Goal: Task Accomplishment & Management: Use online tool/utility

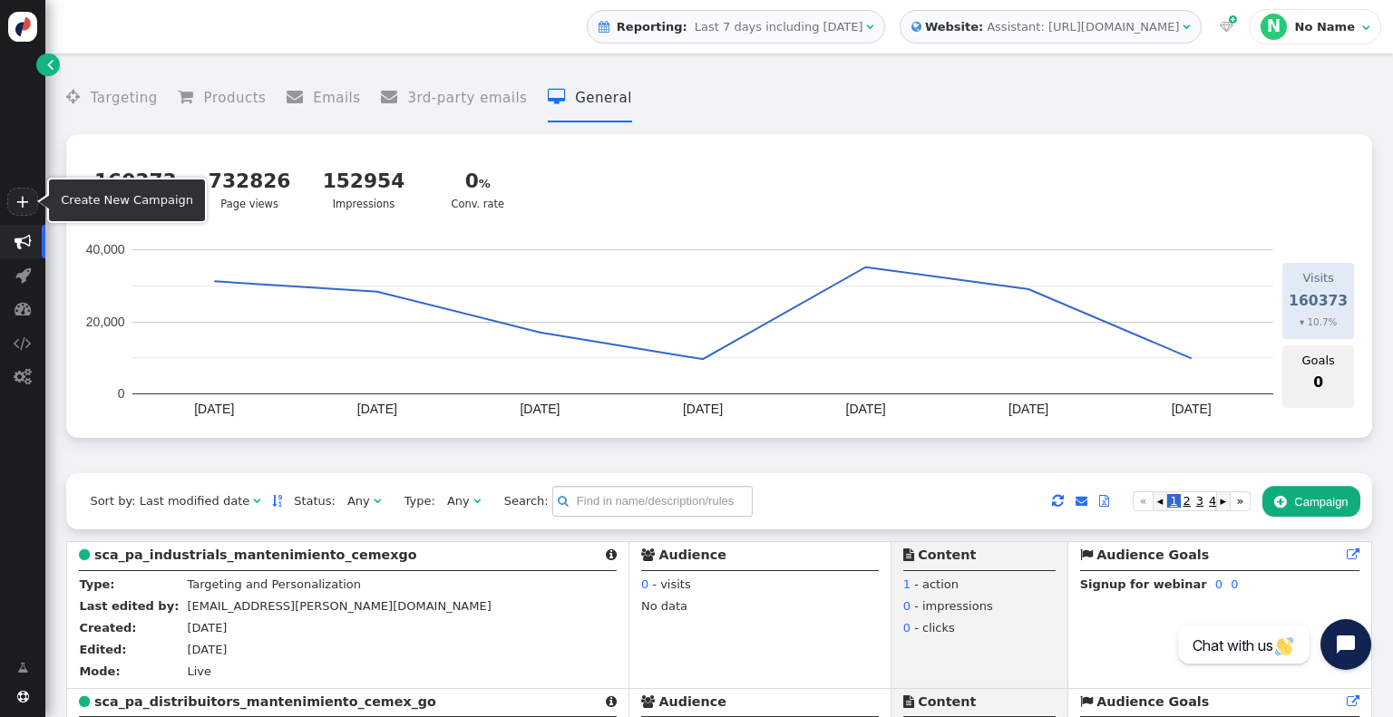
click at [32, 193] on link "+" at bounding box center [22, 202] width 31 height 28
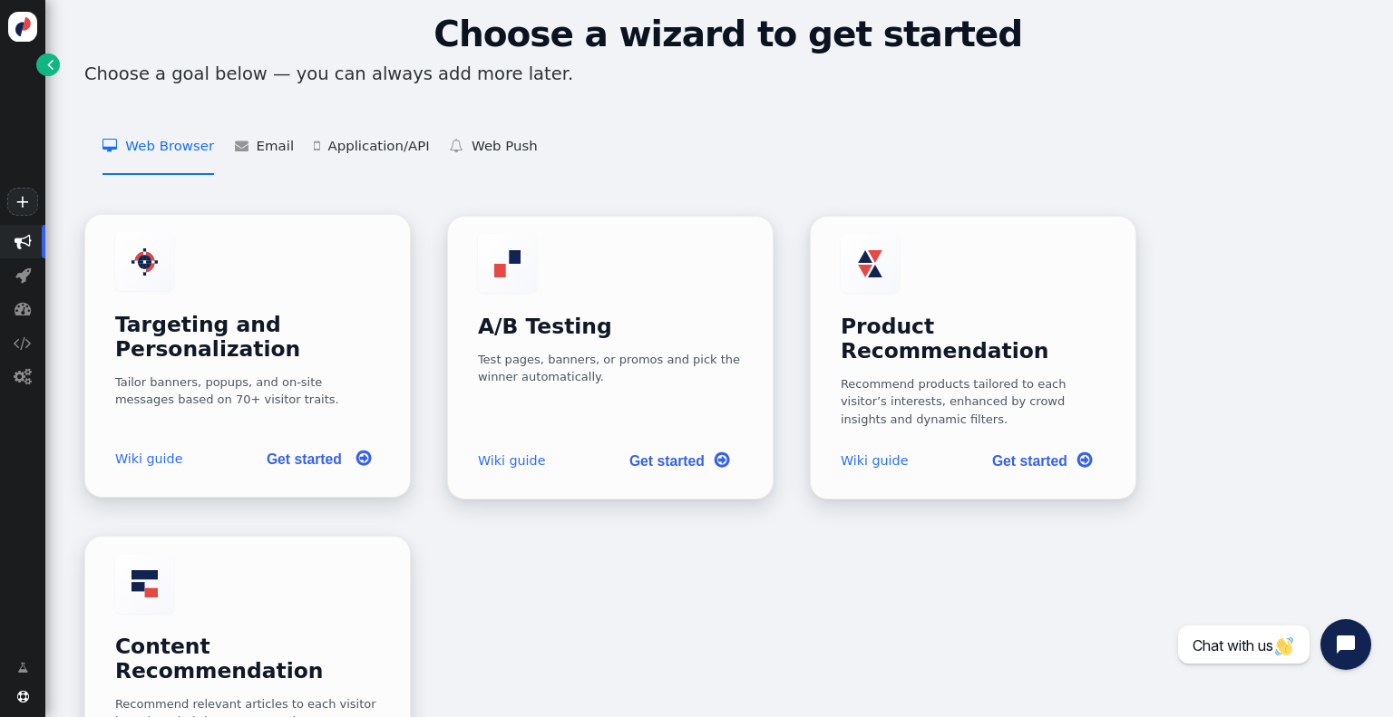
click at [340, 248] on div "Targeting and Personalization Tailor banners, popups, and on-site messages base…" at bounding box center [248, 320] width 266 height 176
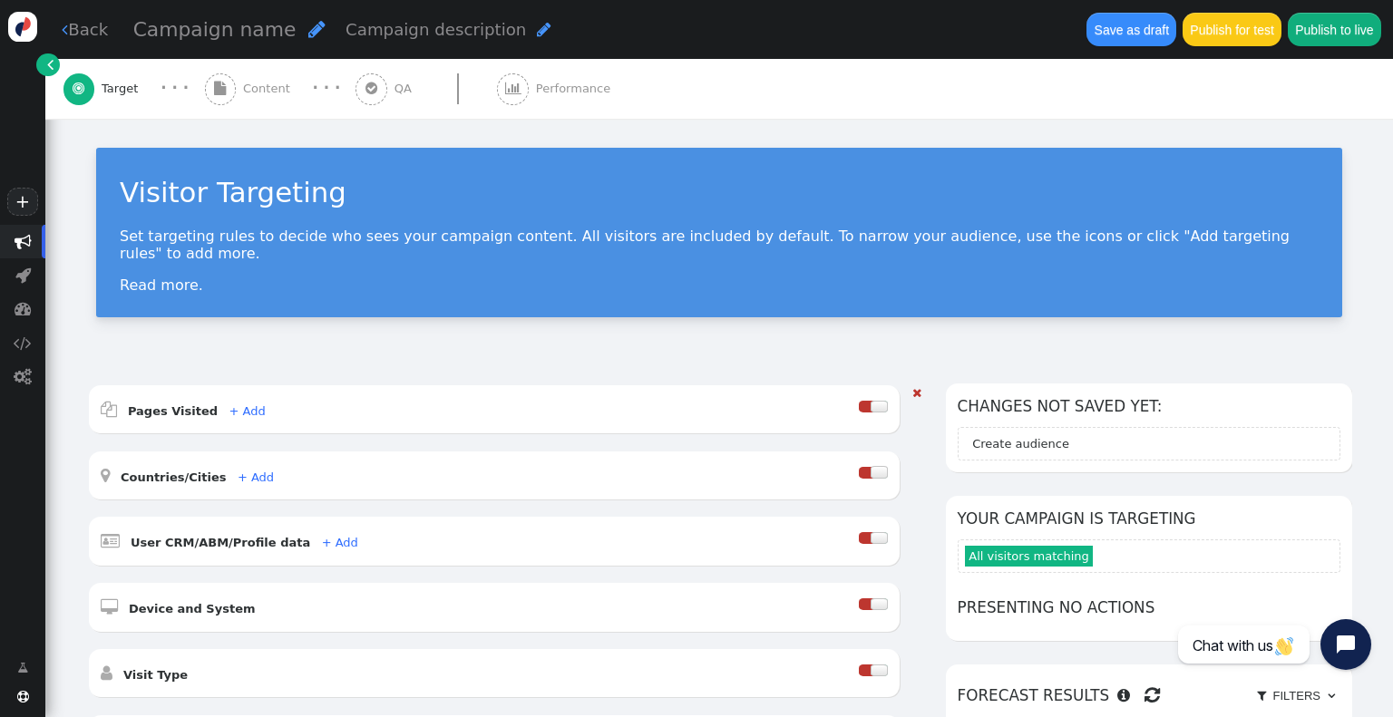
click at [888, 532] on div at bounding box center [878, 538] width 17 height 12
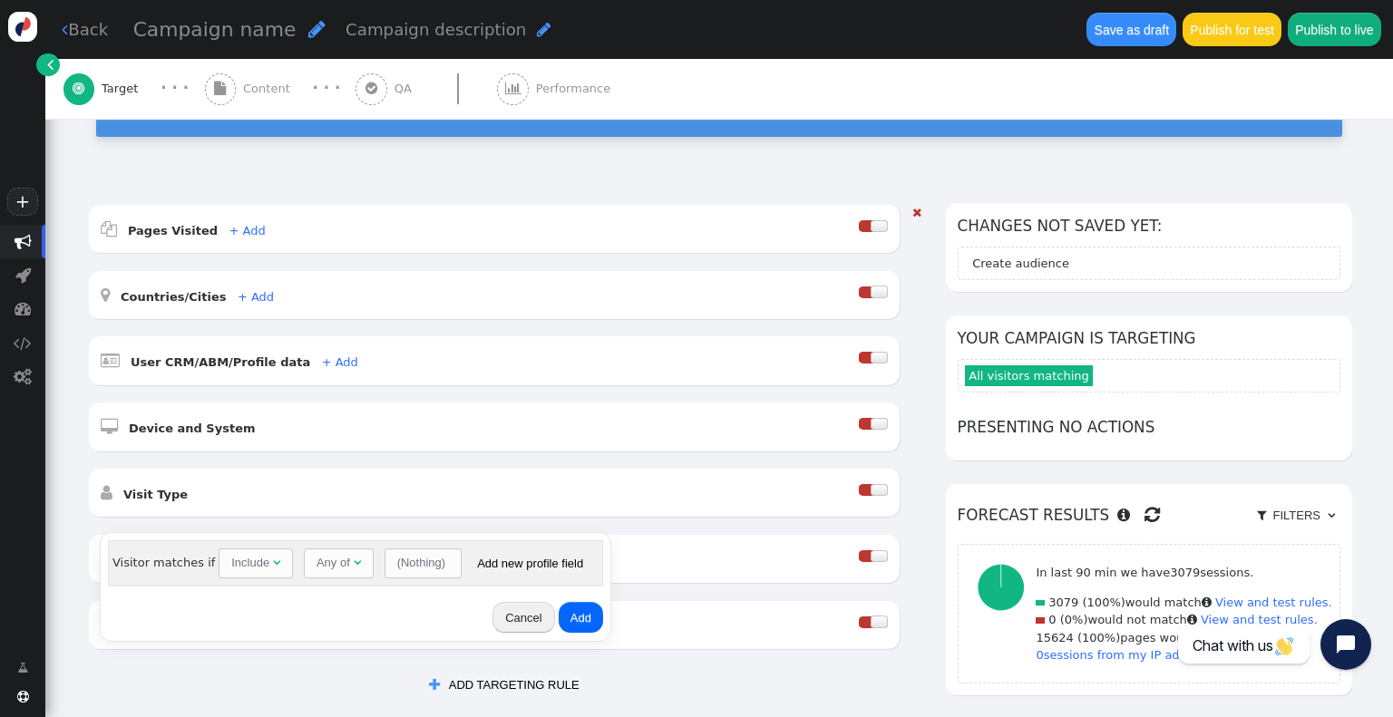
scroll to position [181, 0]
click at [422, 563] on div "(Nothing)" at bounding box center [421, 563] width 48 height 18
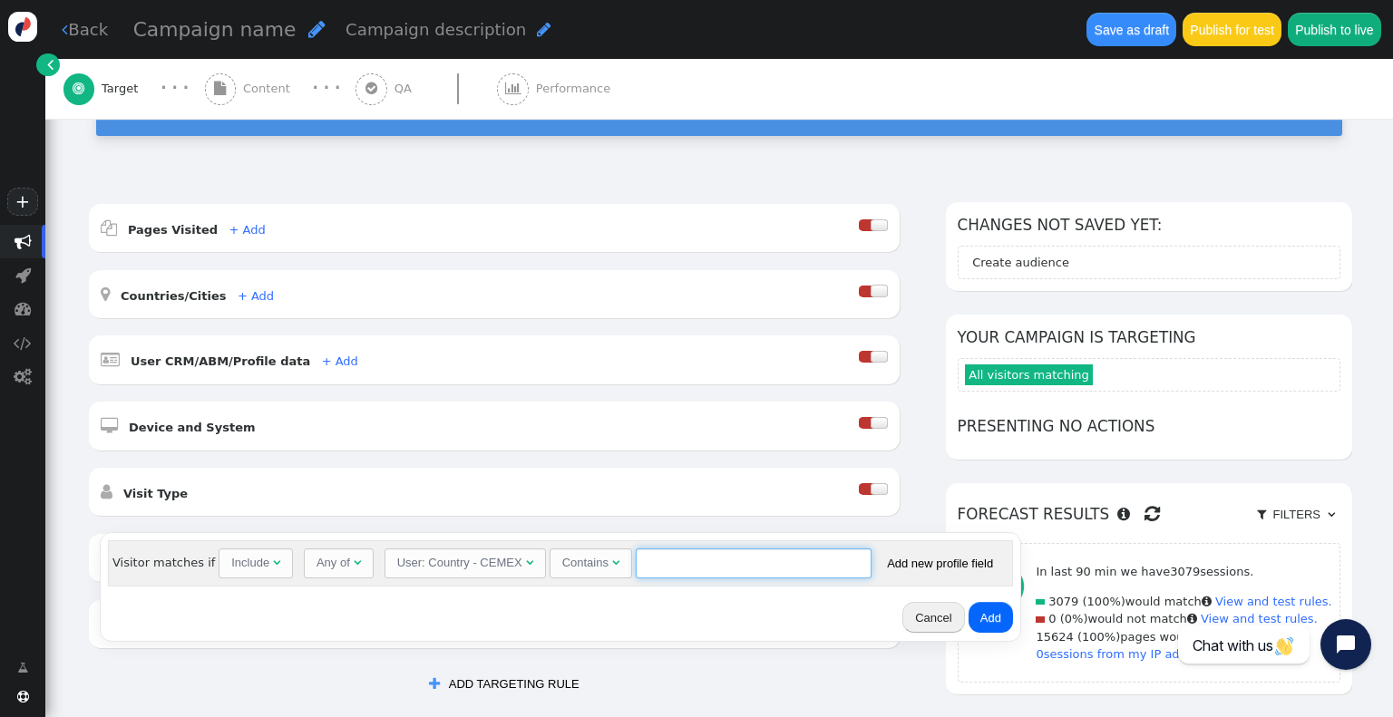
click at [676, 568] on input "text" at bounding box center [754, 564] width 236 height 31
paste input "CO"
type input "CO"
click at [979, 617] on button "Add" at bounding box center [990, 617] width 44 height 31
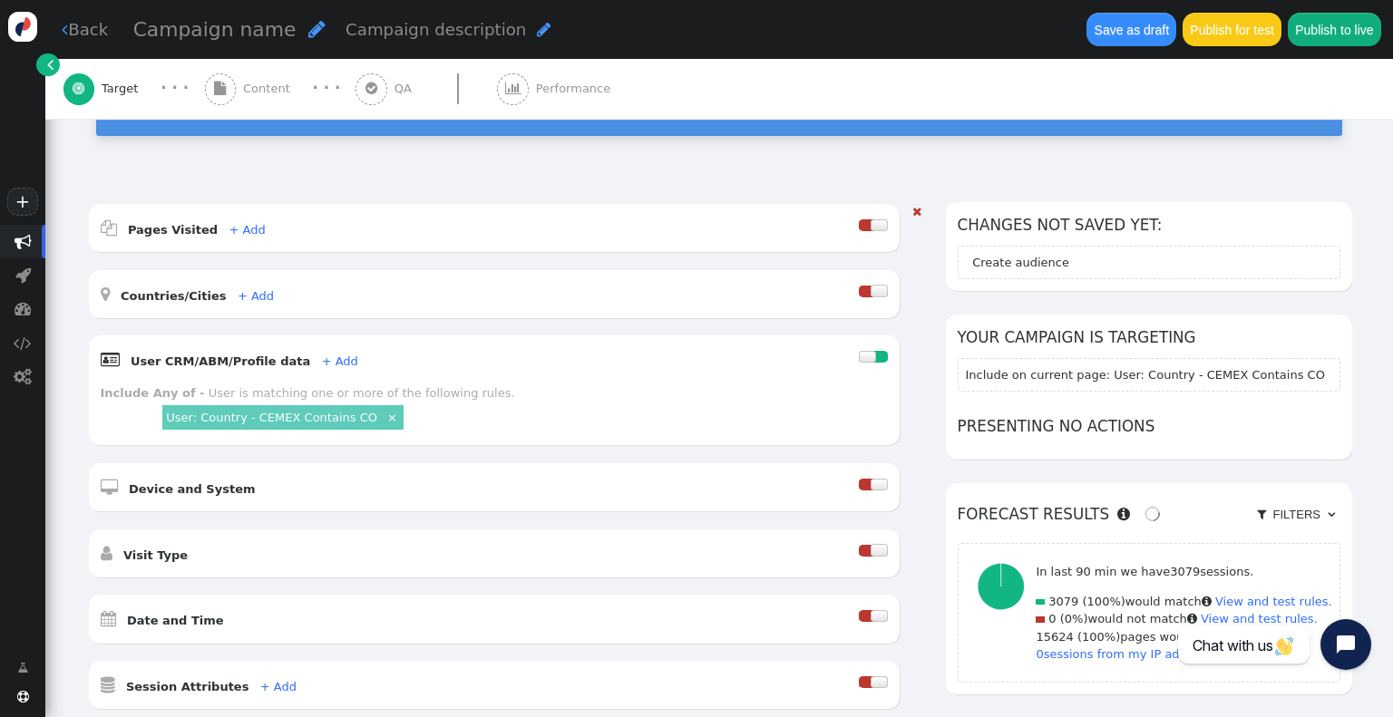
scroll to position [453, 0]
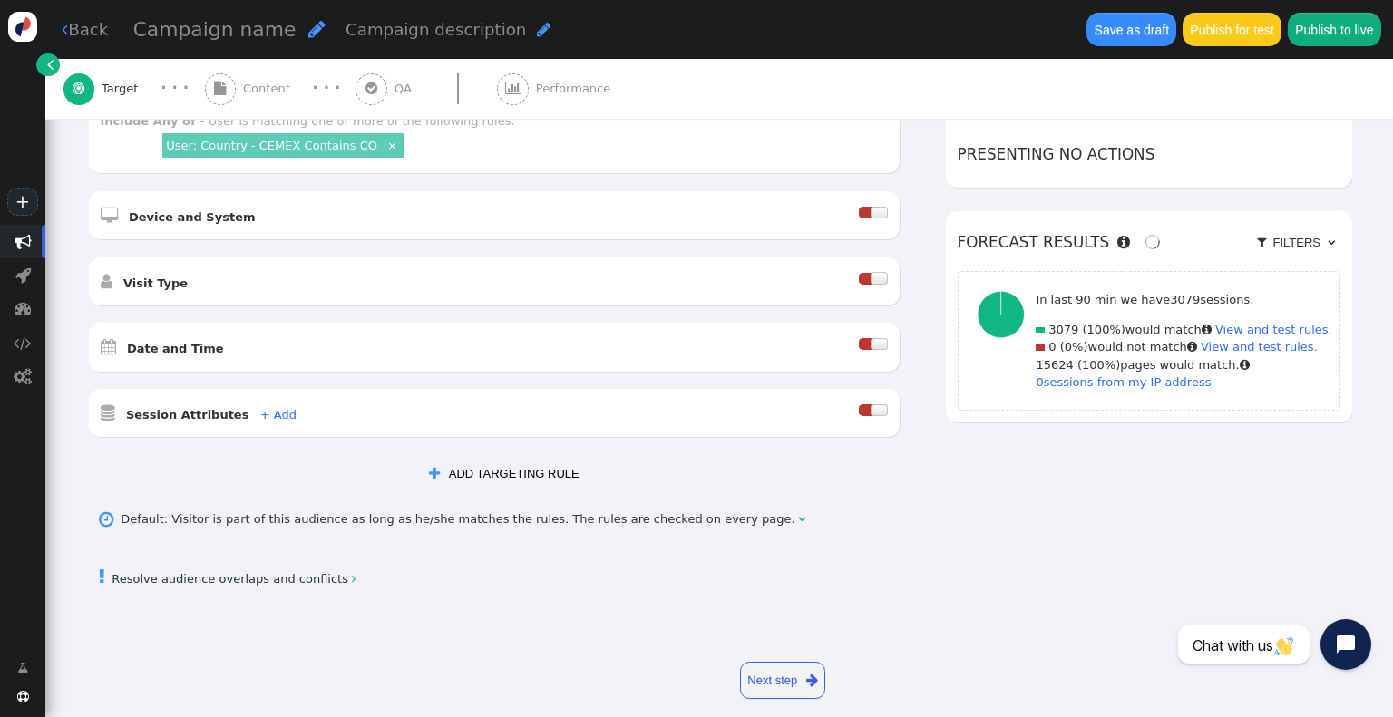
click at [491, 458] on button " ADD TARGETING RULE" at bounding box center [503, 473] width 173 height 31
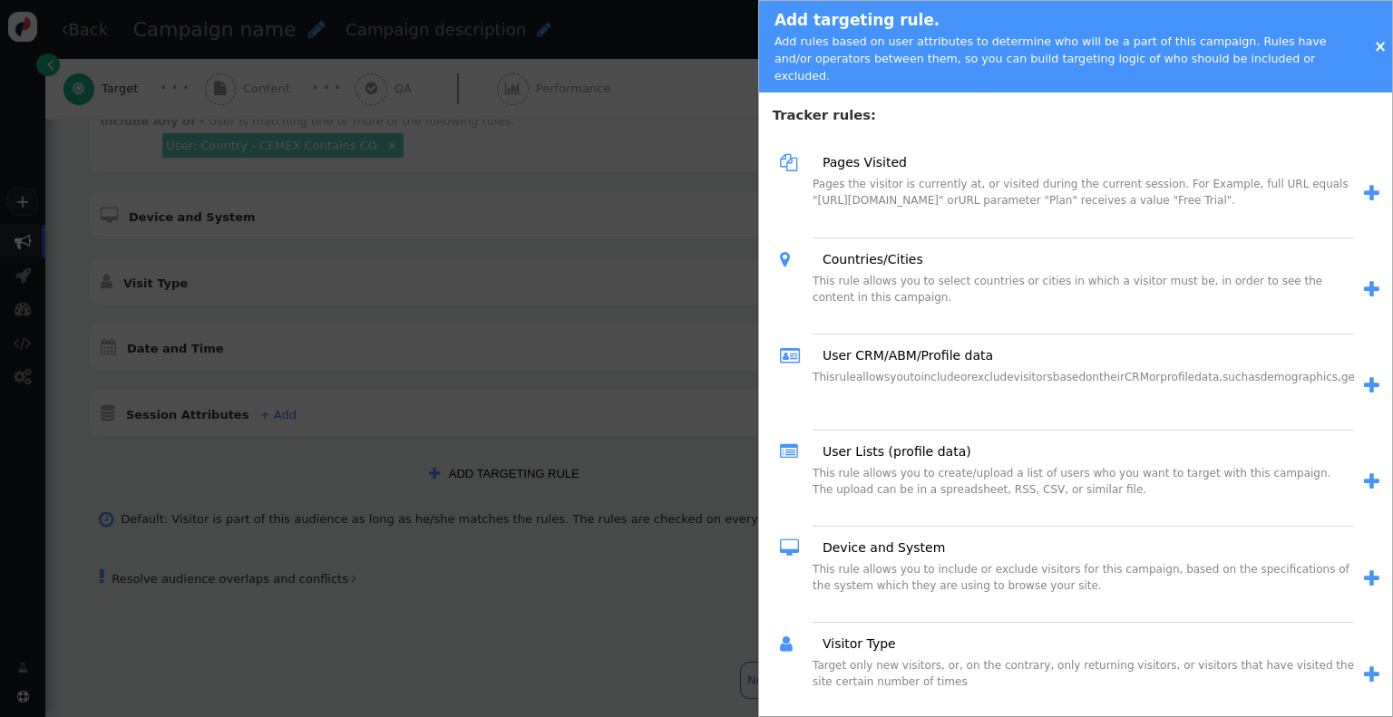
click at [856, 346] on link "User CRM/ABM/Profile data" at bounding box center [901, 355] width 183 height 19
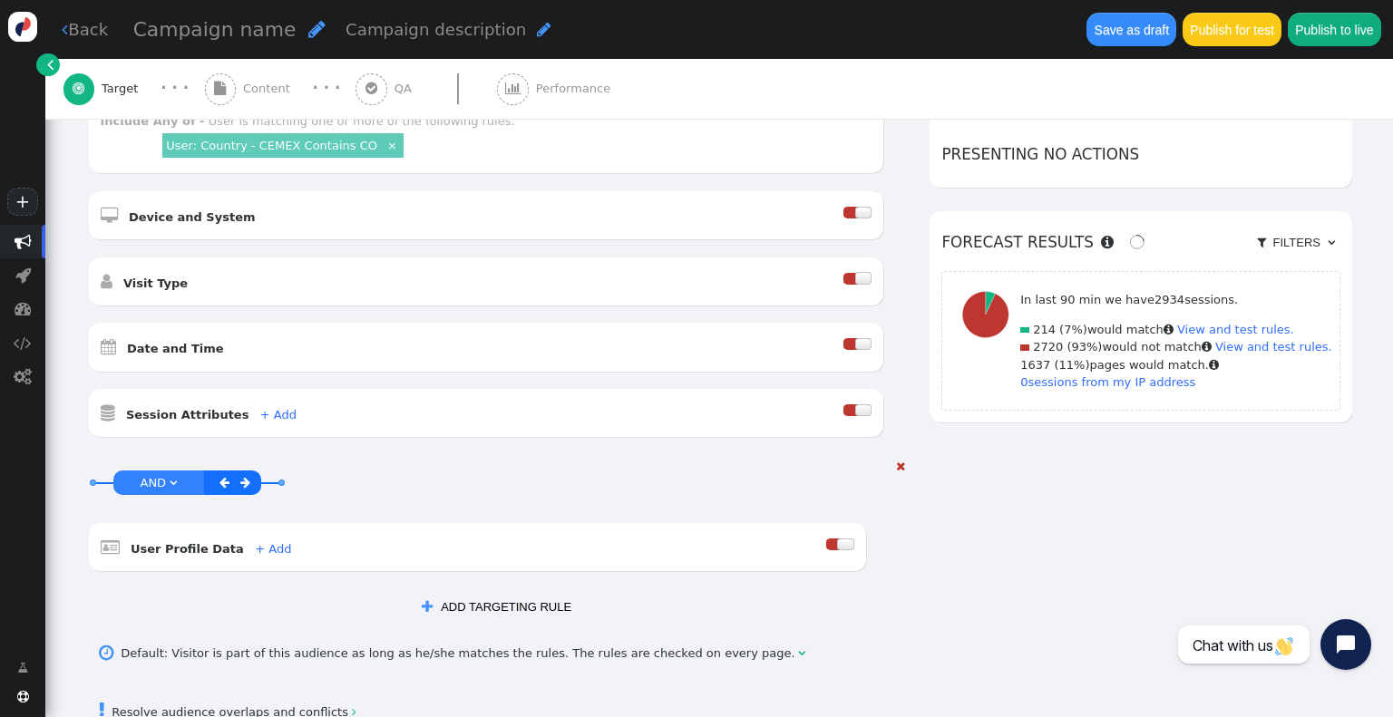
click at [840, 539] on div at bounding box center [833, 545] width 15 height 12
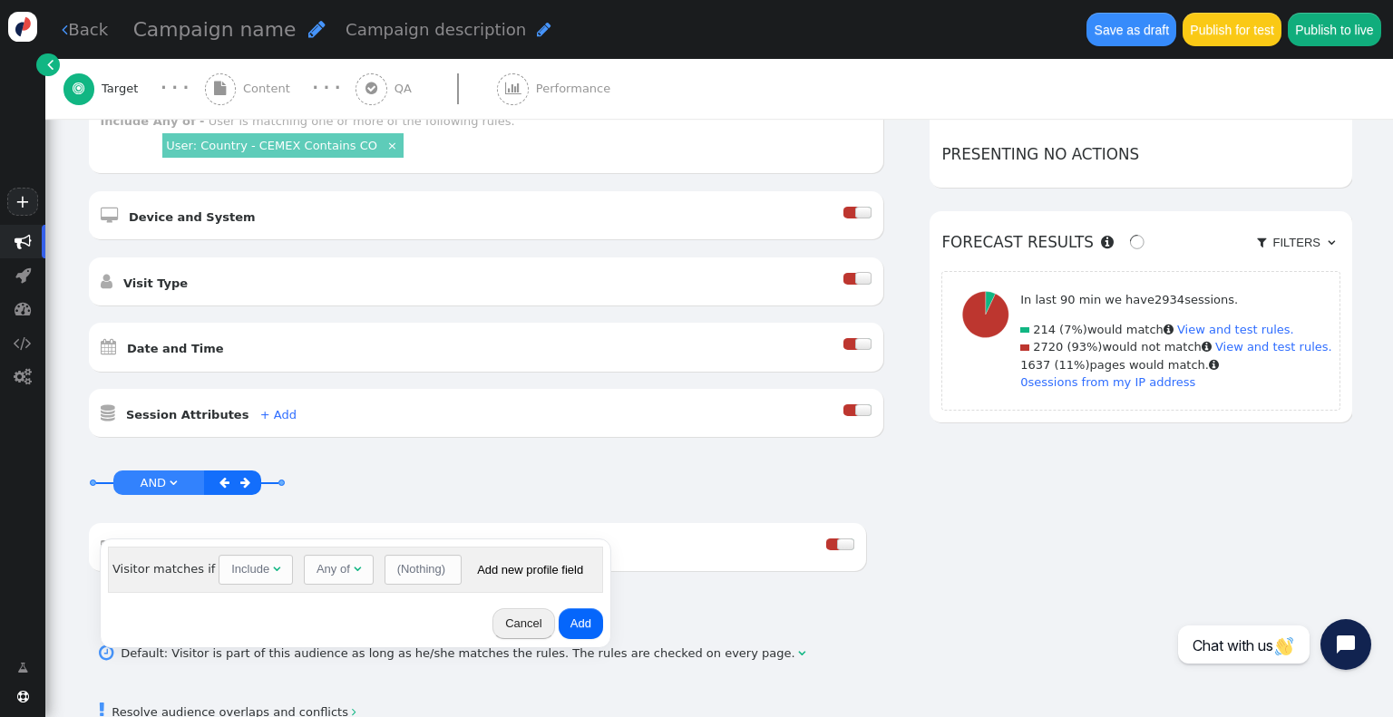
click at [419, 571] on div "(Nothing)" at bounding box center [421, 569] width 48 height 18
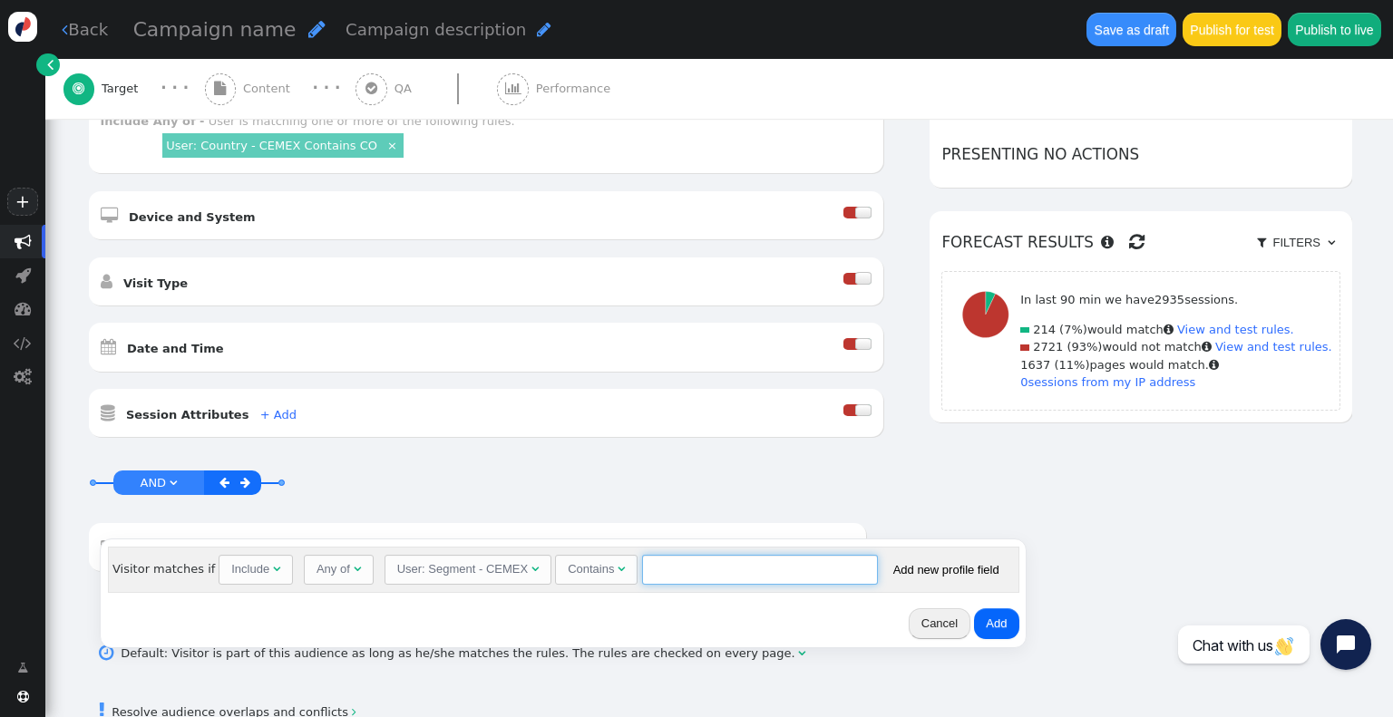
click at [747, 555] on input "text" at bounding box center [760, 570] width 236 height 31
paste input "INDUSTRIALS"
type input "INDUSTRIALS"
click at [988, 626] on button "Add" at bounding box center [996, 623] width 44 height 31
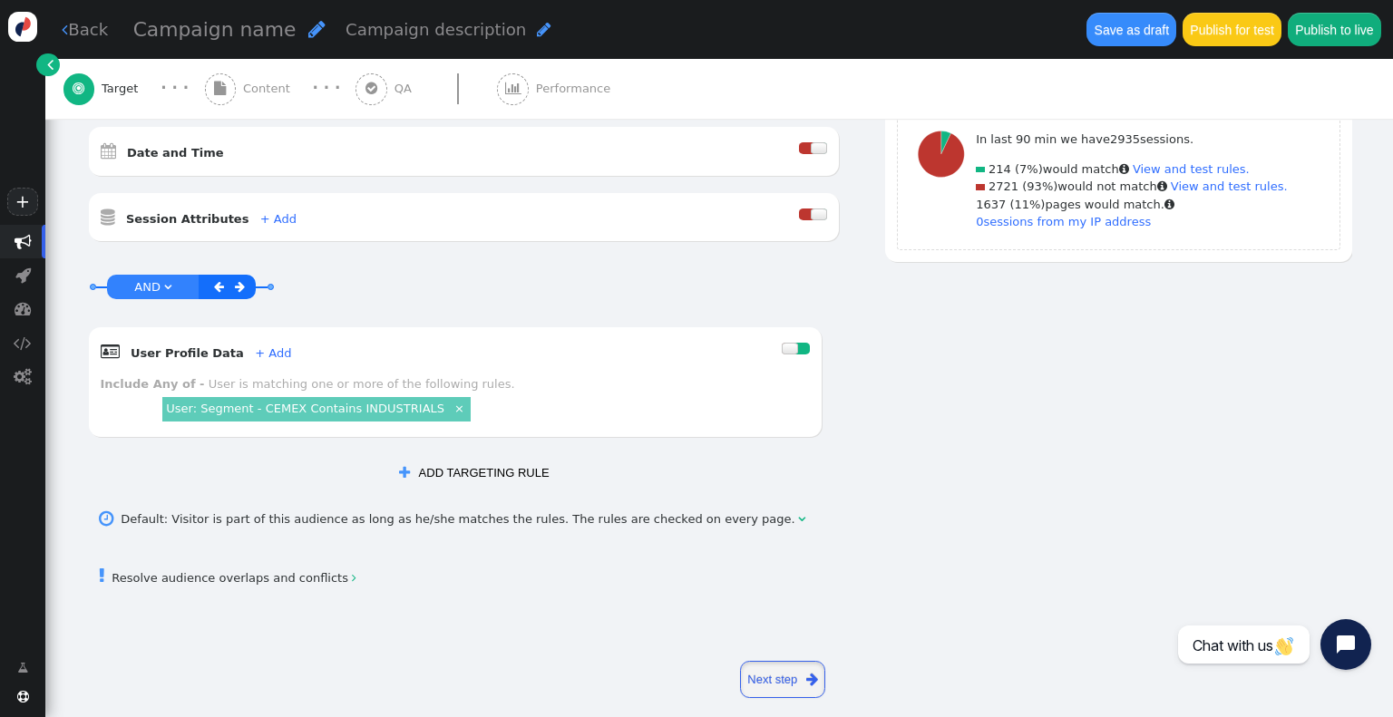
click at [764, 664] on link "Next step " at bounding box center [783, 679] width 86 height 37
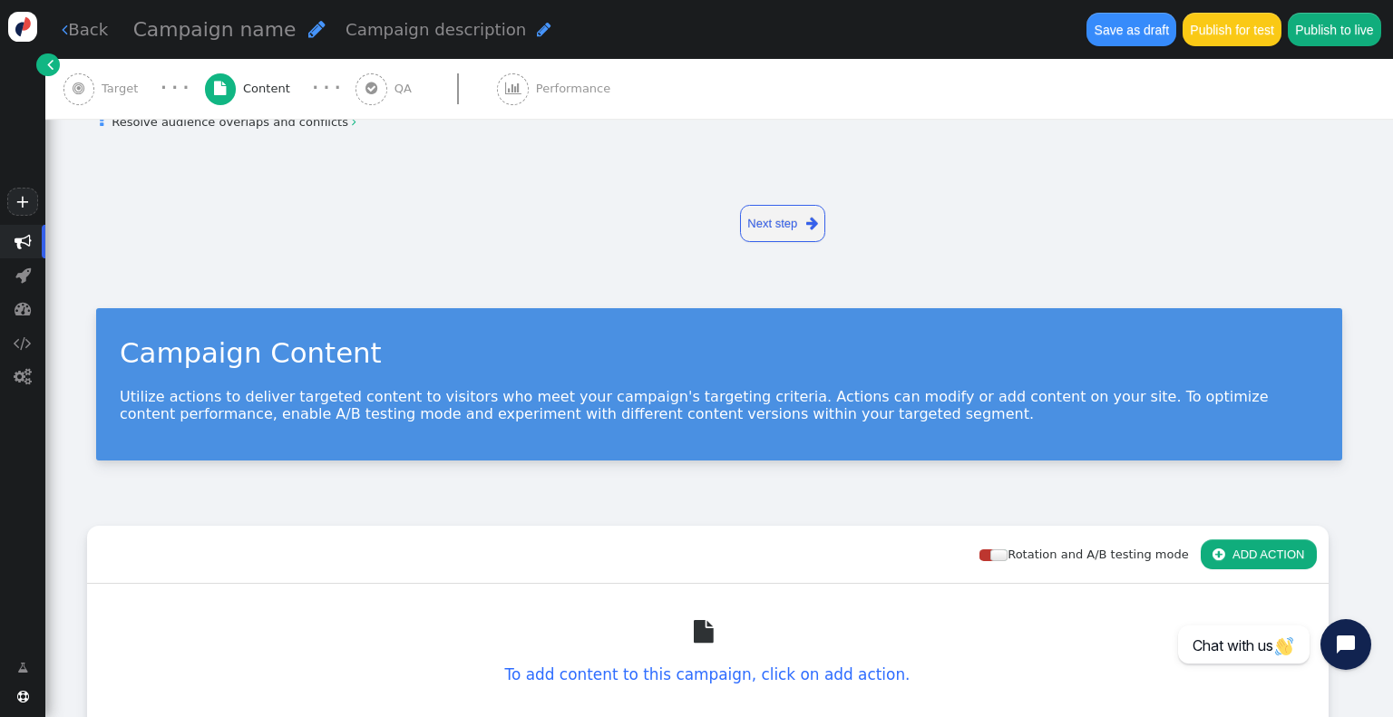
scroll to position [0, 0]
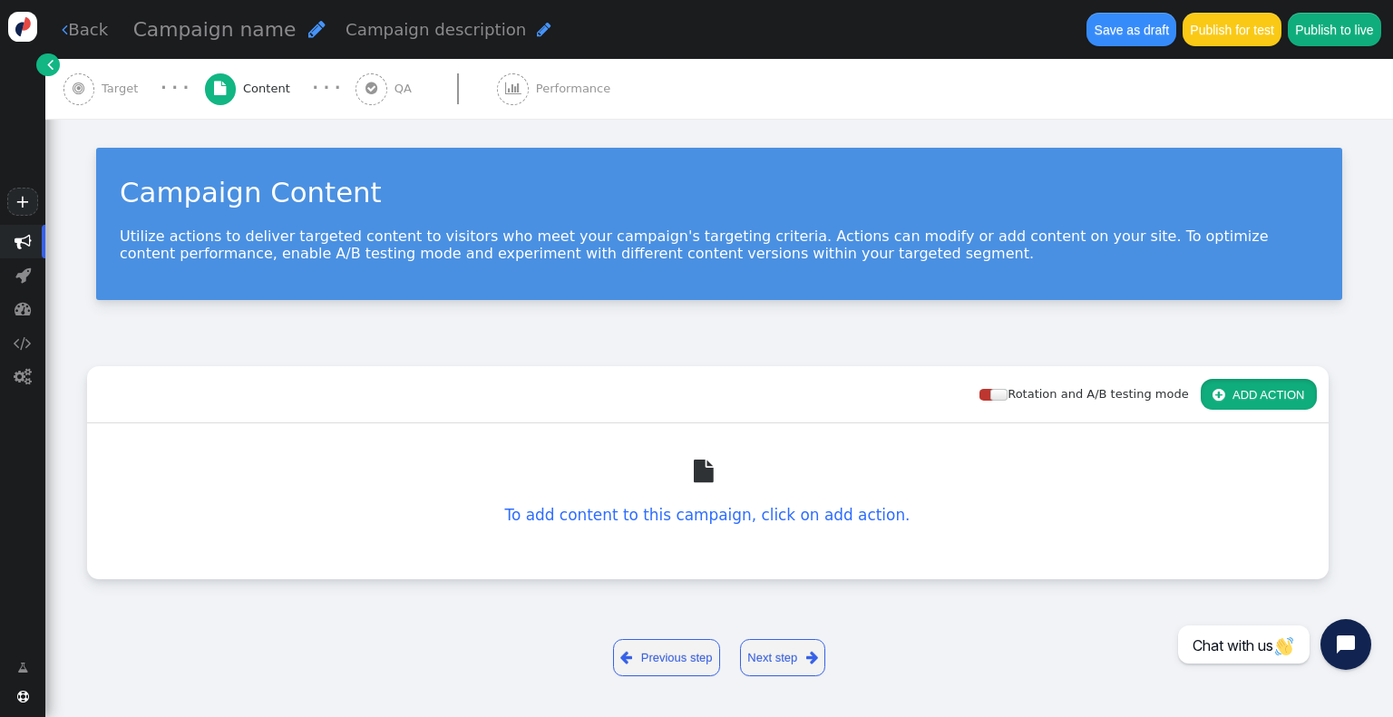
click at [1244, 396] on button " ADD ACTION" at bounding box center [1258, 394] width 116 height 31
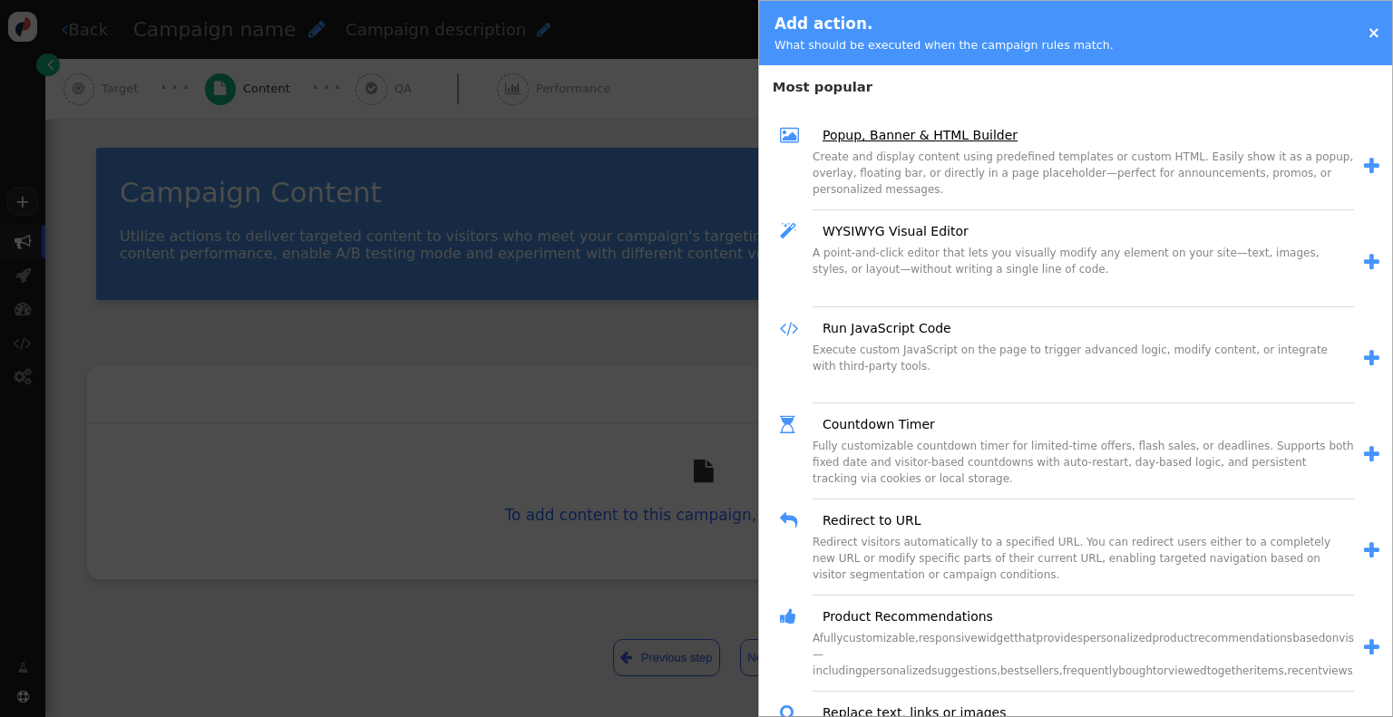
drag, startPoint x: 927, startPoint y: 135, endPoint x: 915, endPoint y: 140, distance: 13.5
click at [928, 134] on link "Popup, Banner & HTML Builder" at bounding box center [914, 135] width 208 height 19
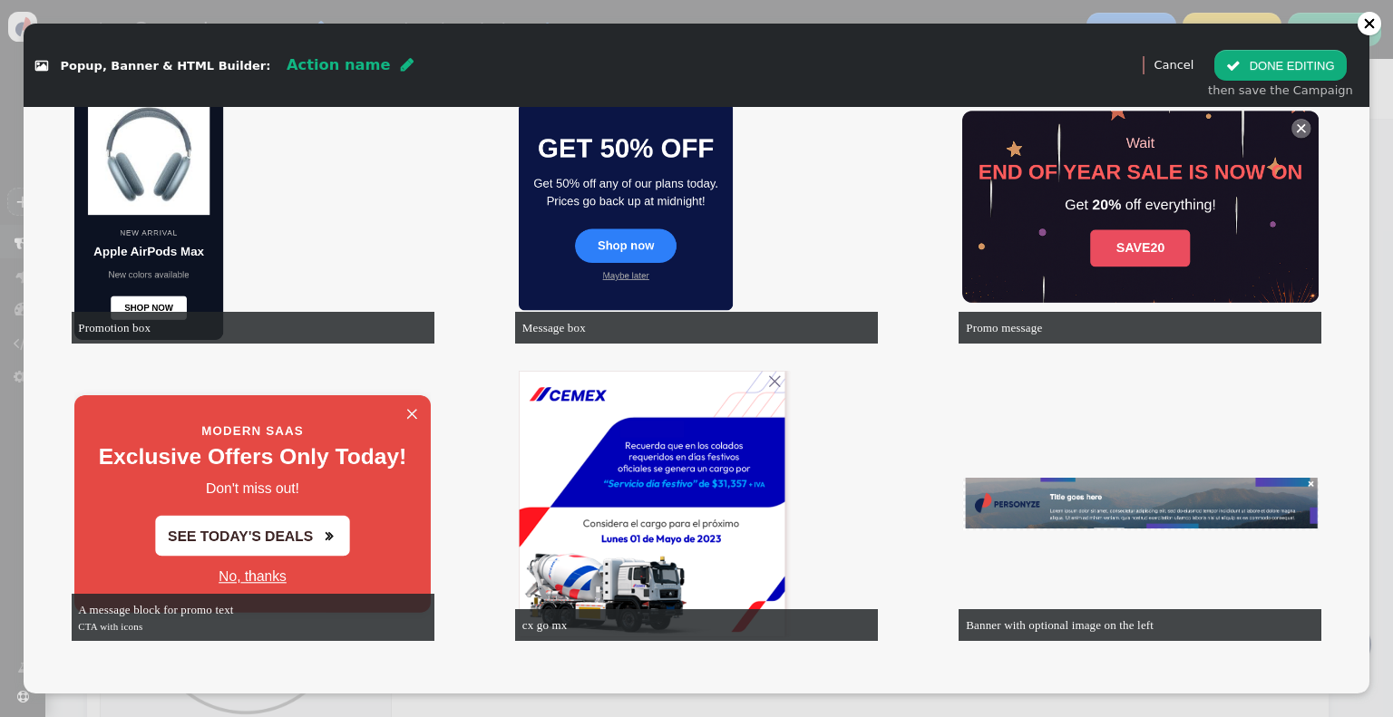
scroll to position [2085, 0]
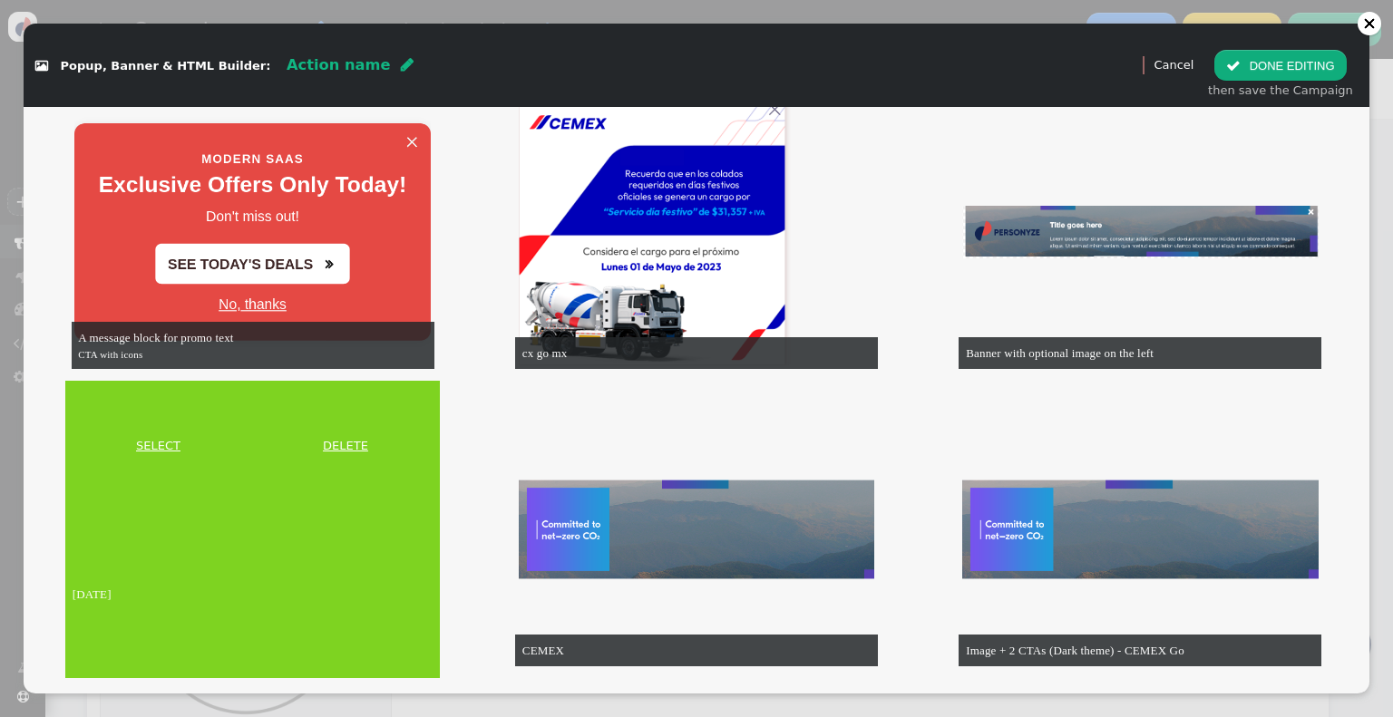
click at [143, 443] on link "SELECT" at bounding box center [158, 446] width 179 height 18
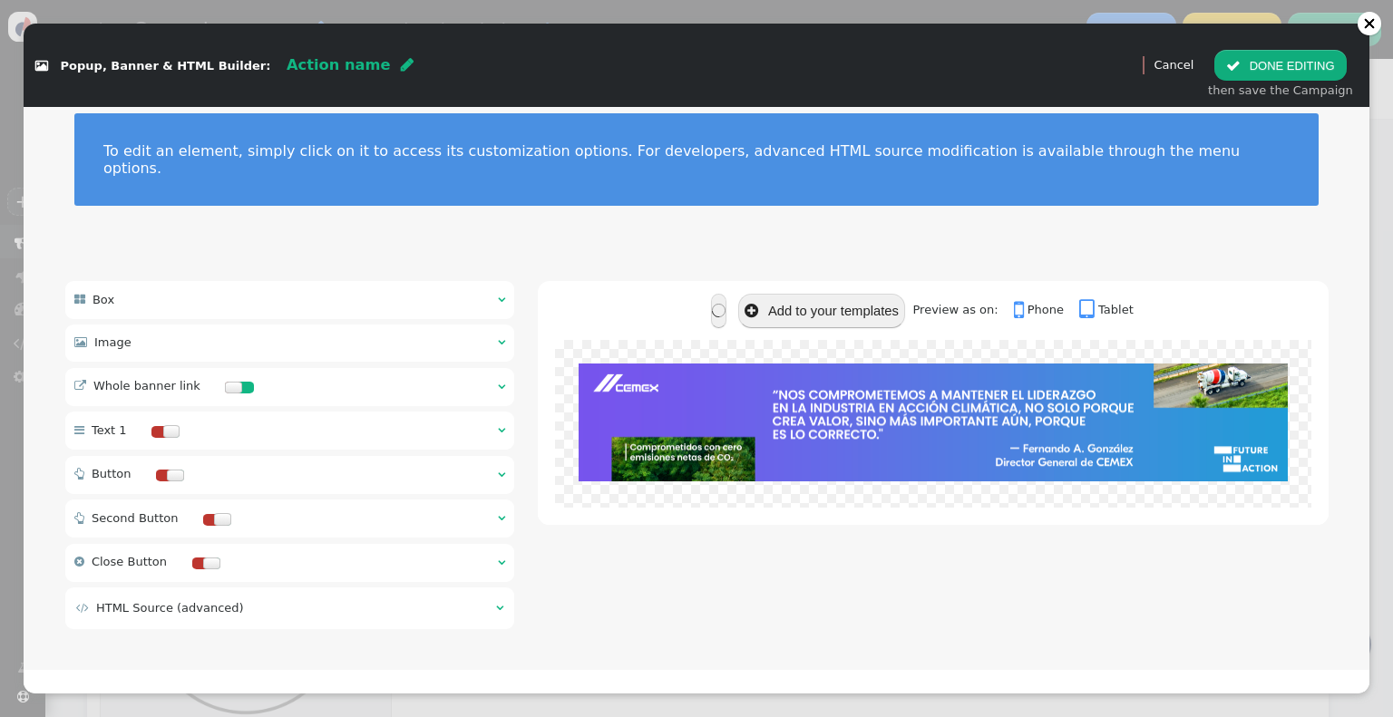
scroll to position [0, 0]
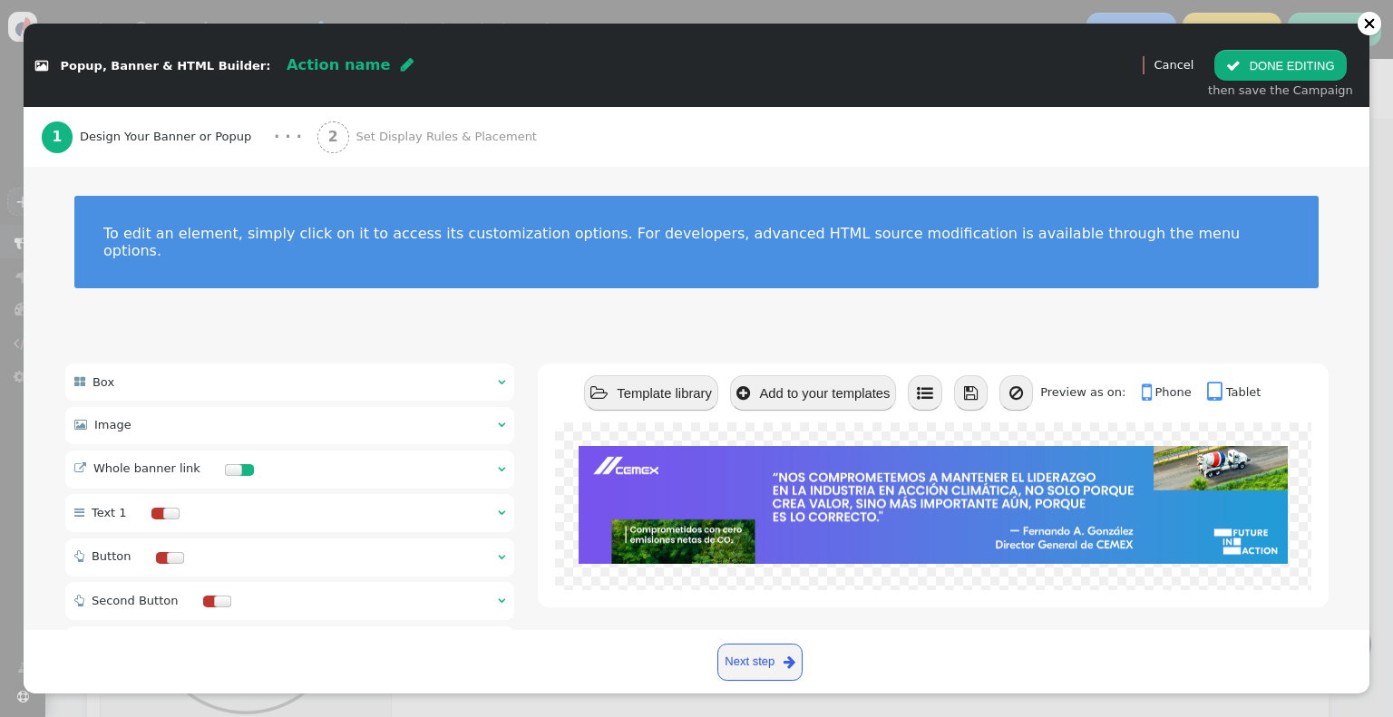
click at [473, 455] on div " Whole banner link  " at bounding box center [290, 470] width 450 height 38
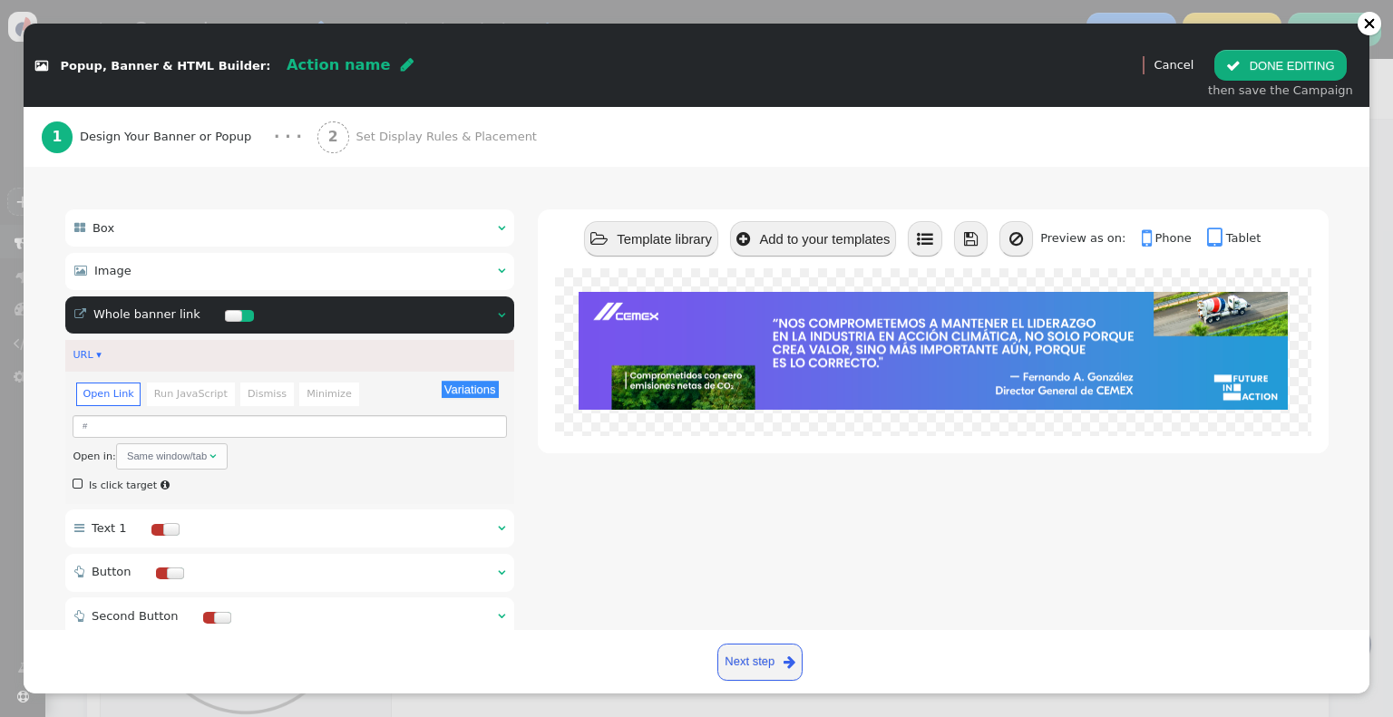
scroll to position [181, 0]
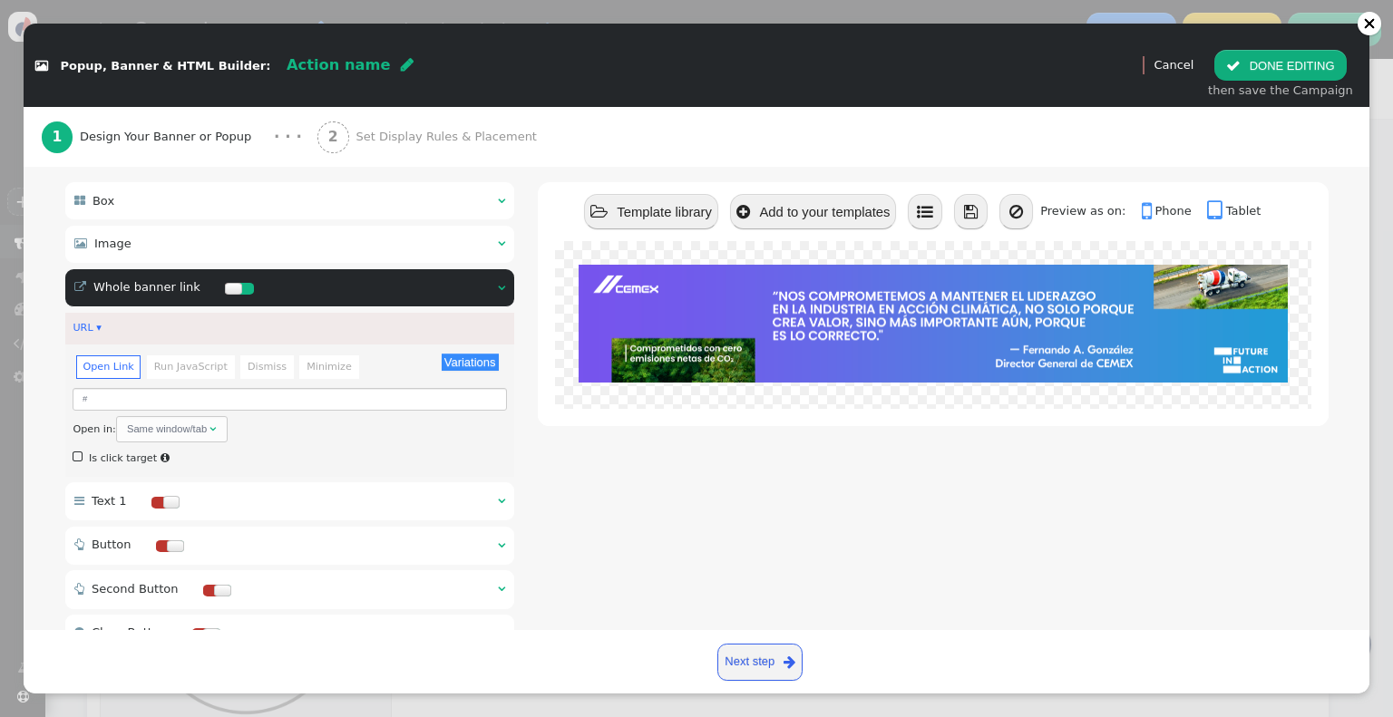
click at [292, 230] on div " Image  " at bounding box center [290, 244] width 450 height 37
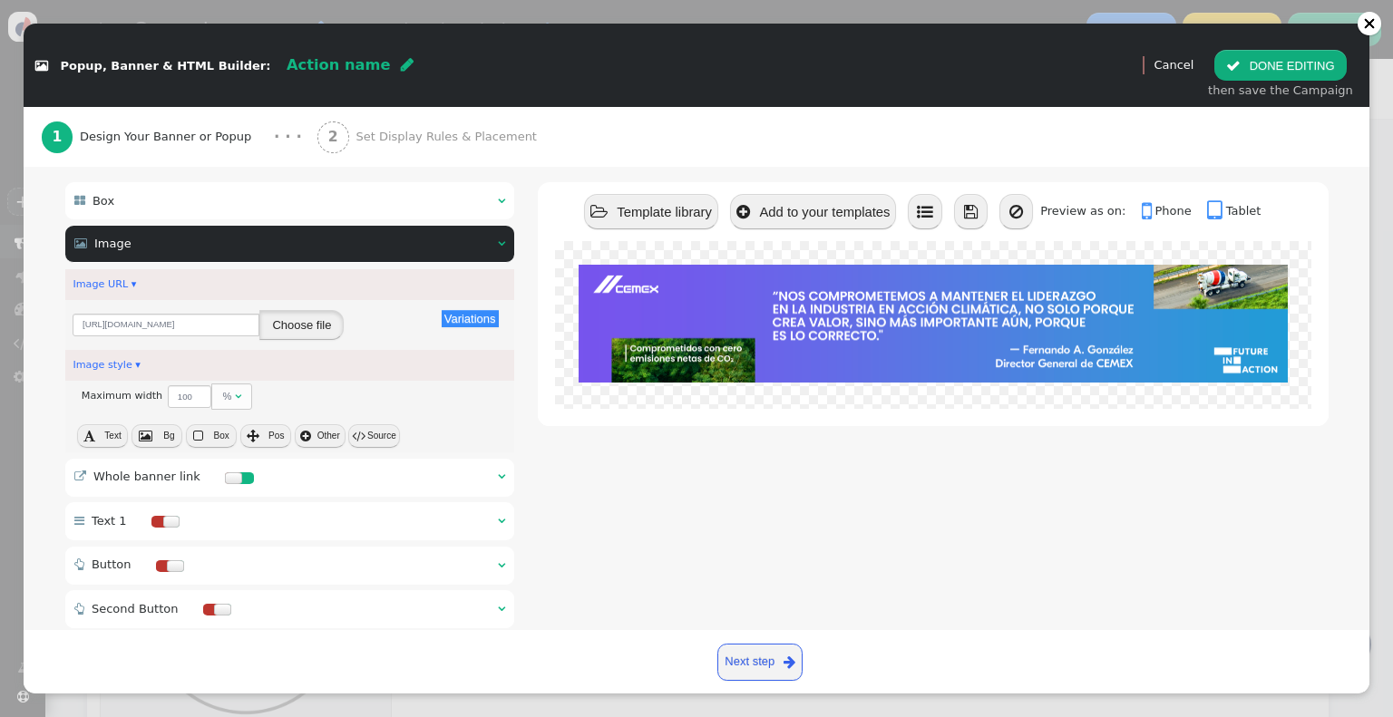
click at [300, 310] on button "Choose file" at bounding box center [301, 325] width 84 height 31
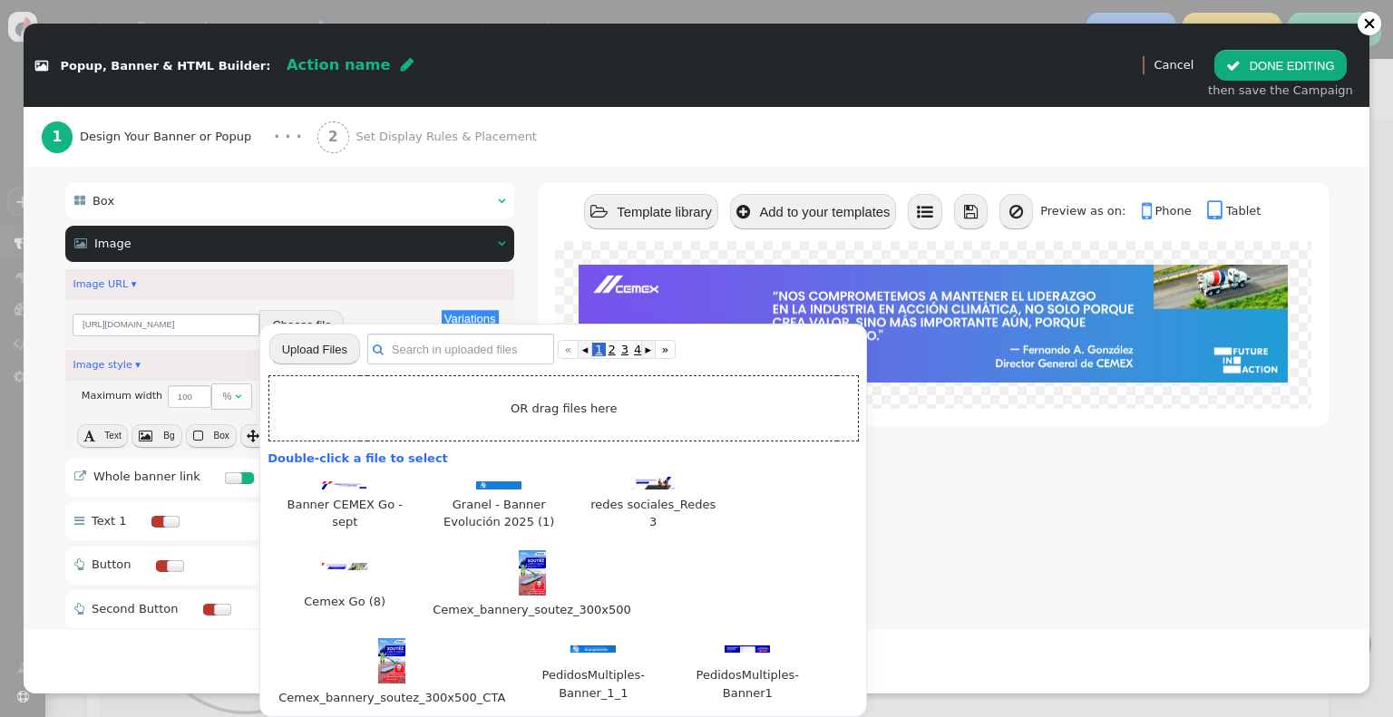
click at [304, 353] on input "file" at bounding box center [314, 349] width 91 height 33
type input "C:\fakepath\Banner Cemex Go.jpg"
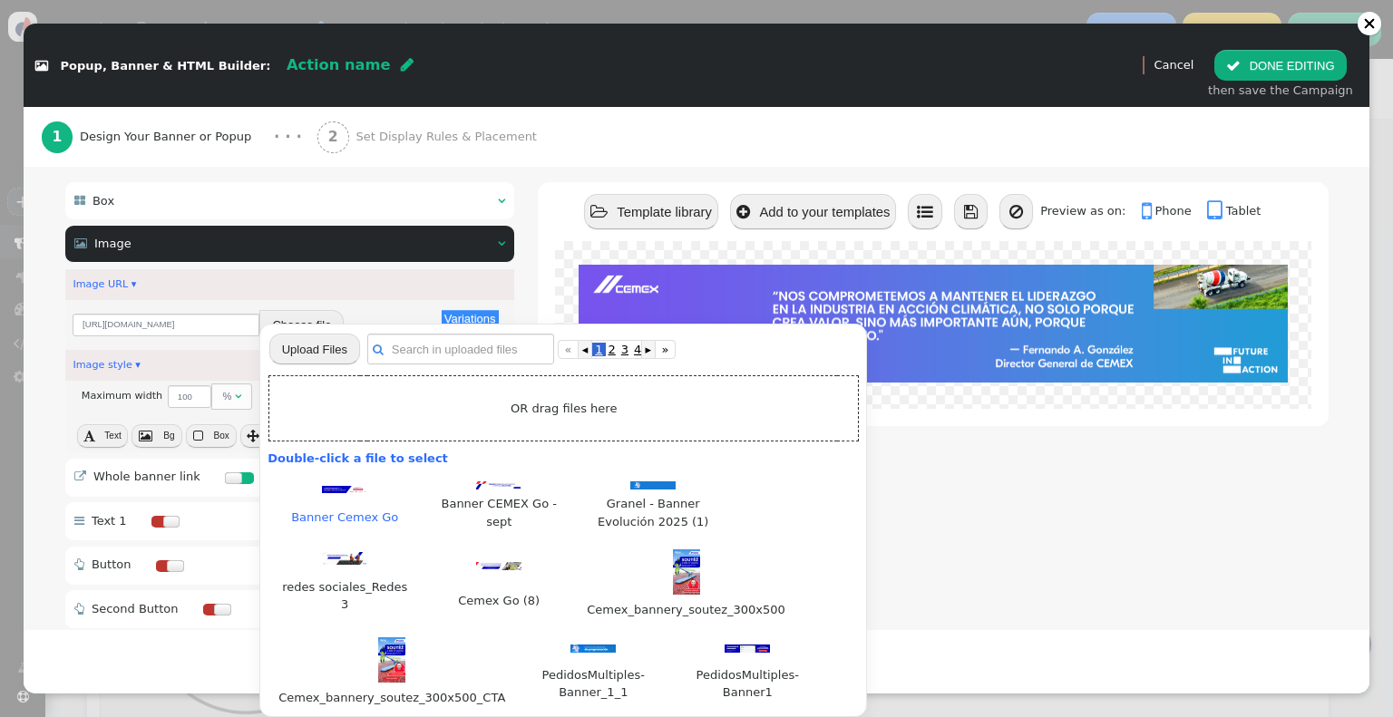
click at [354, 493] on img at bounding box center [344, 489] width 45 height 7
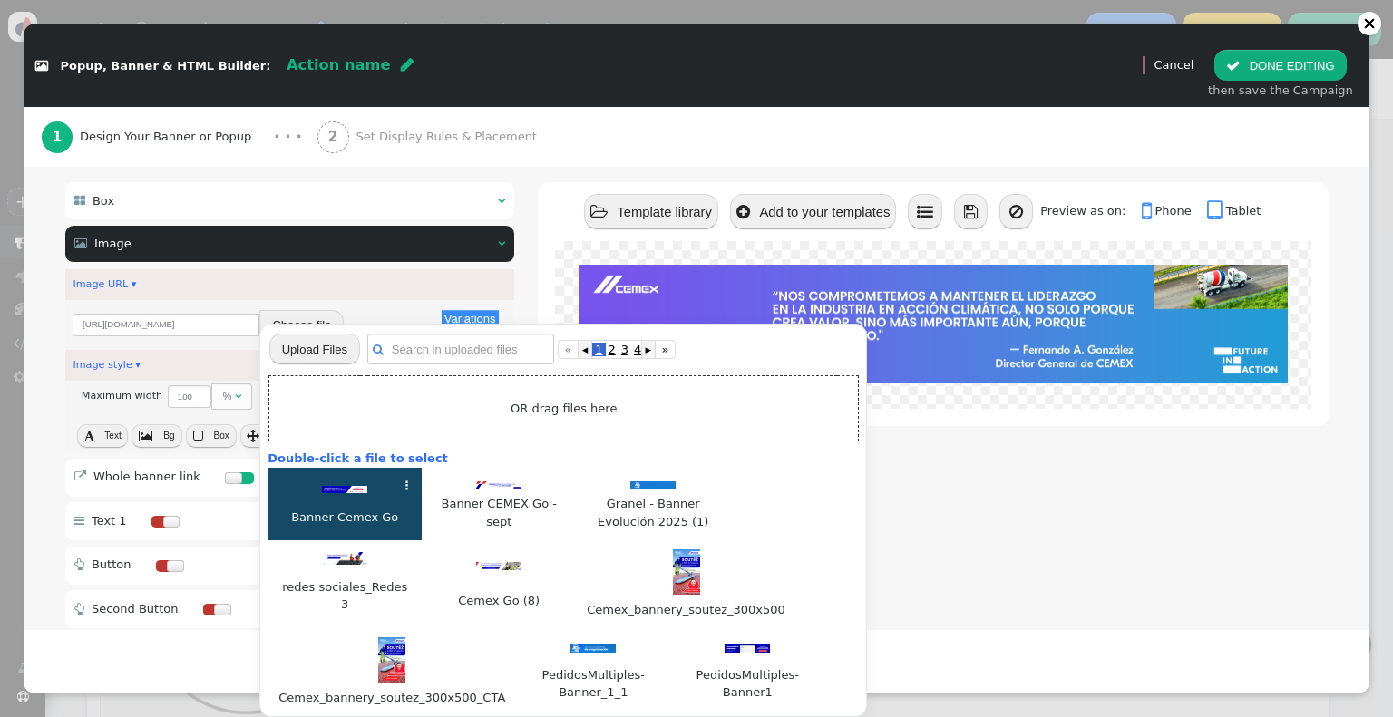
click at [354, 493] on img at bounding box center [344, 489] width 45 height 7
type input "[URL][DOMAIN_NAME]"
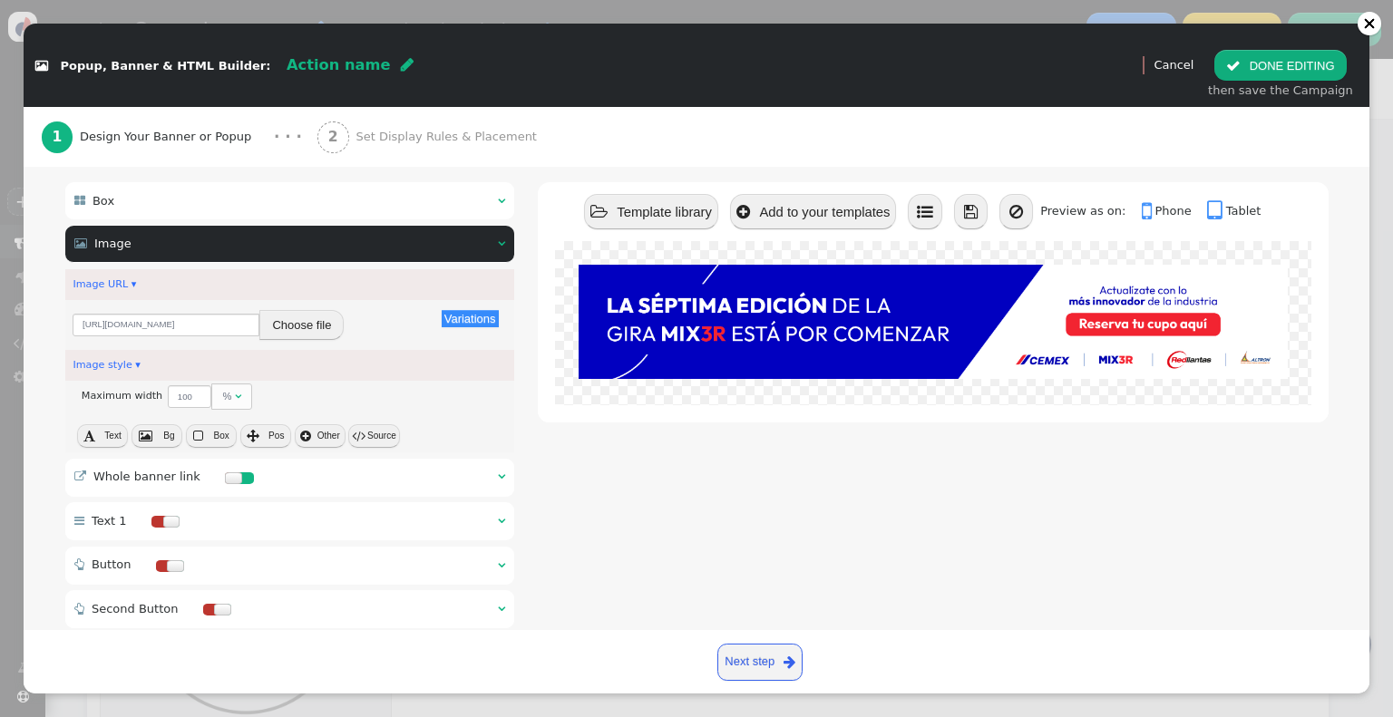
click at [381, 459] on div " Whole banner link  " at bounding box center [290, 478] width 450 height 38
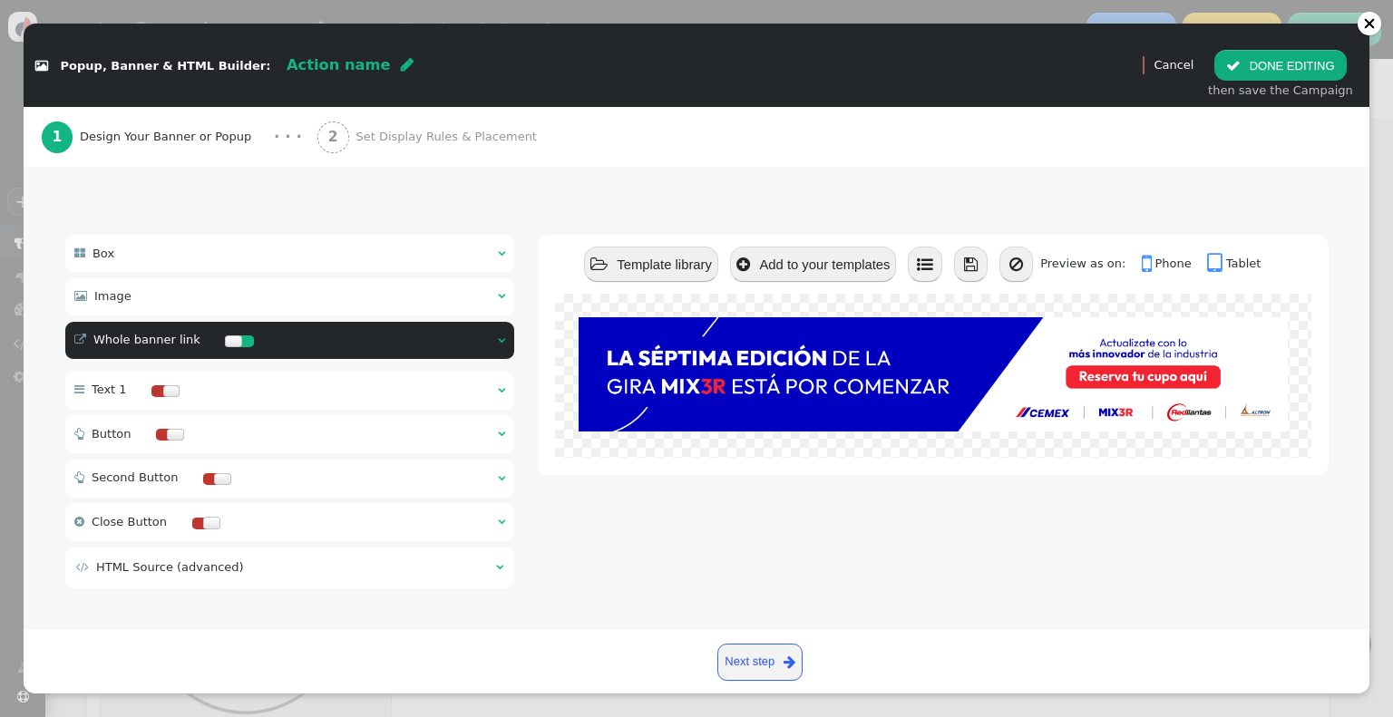
scroll to position [116, 0]
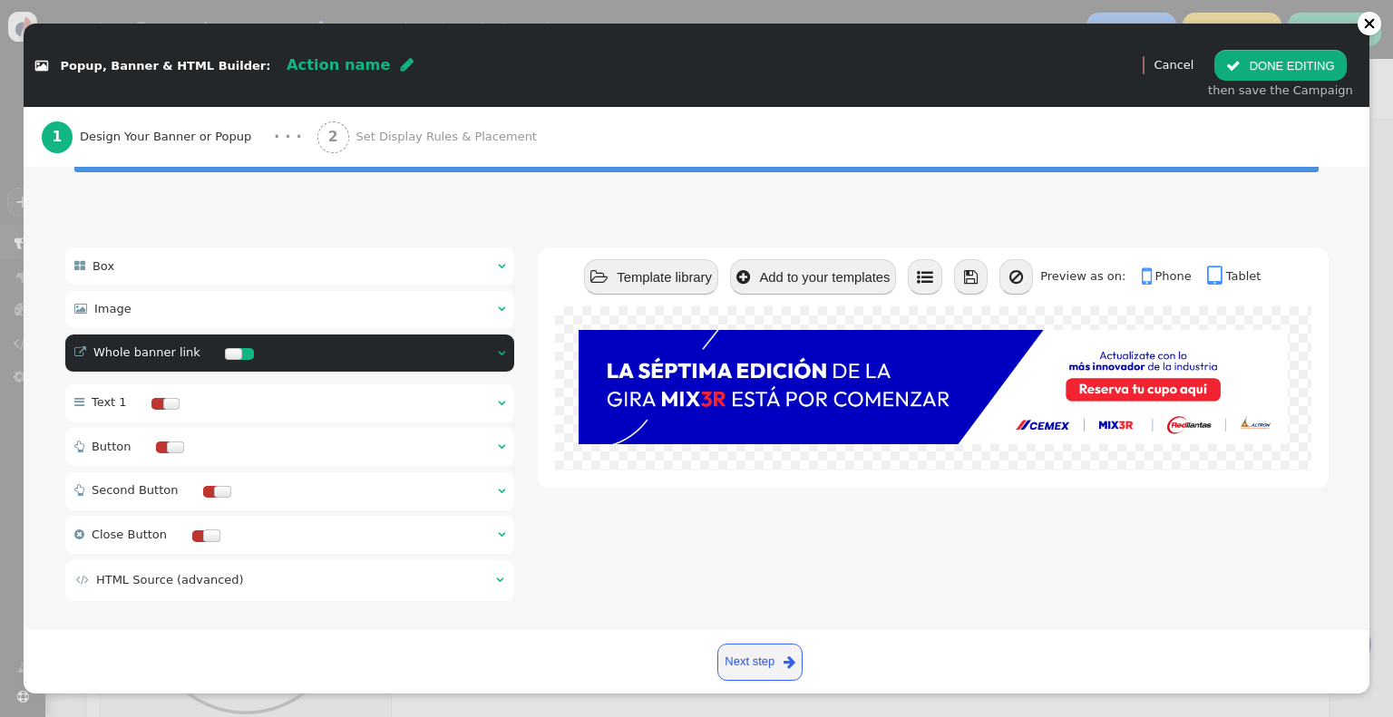
click at [484, 338] on div " Whole banner link  " at bounding box center [290, 354] width 450 height 38
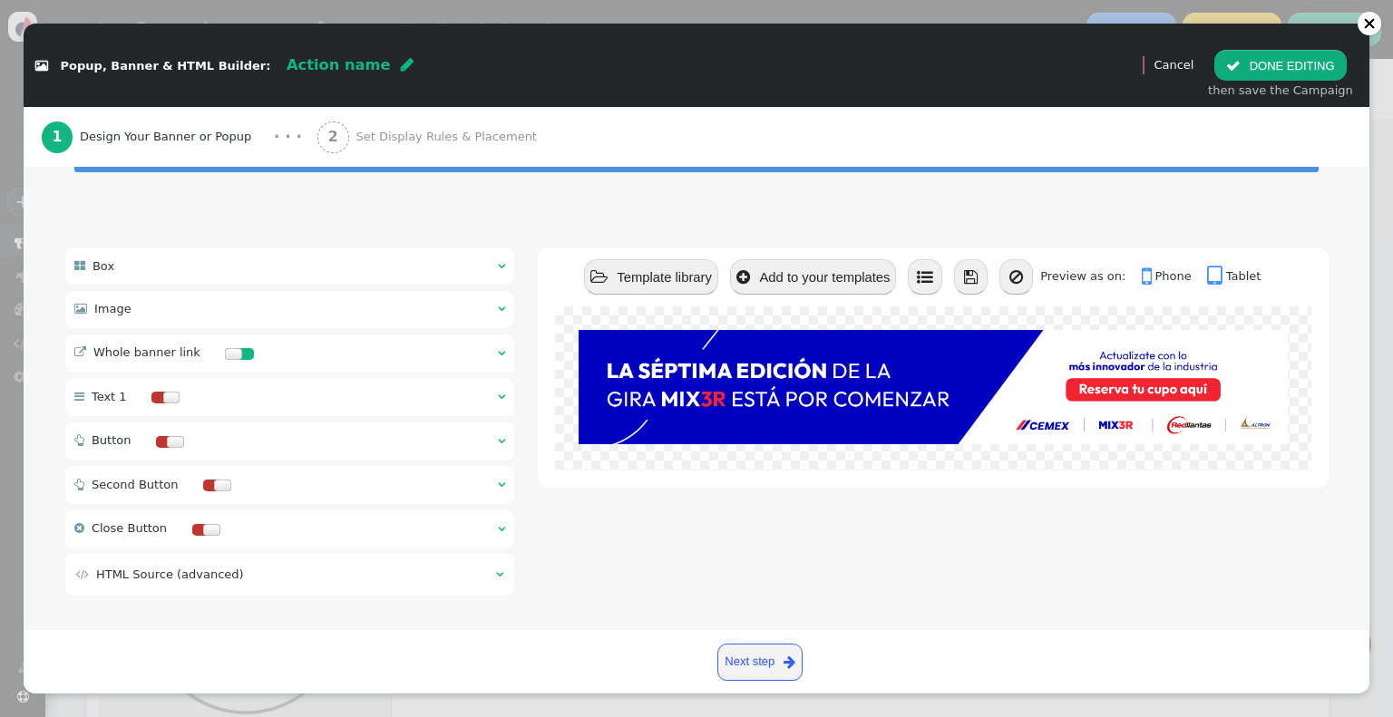
scroll to position [111, 0]
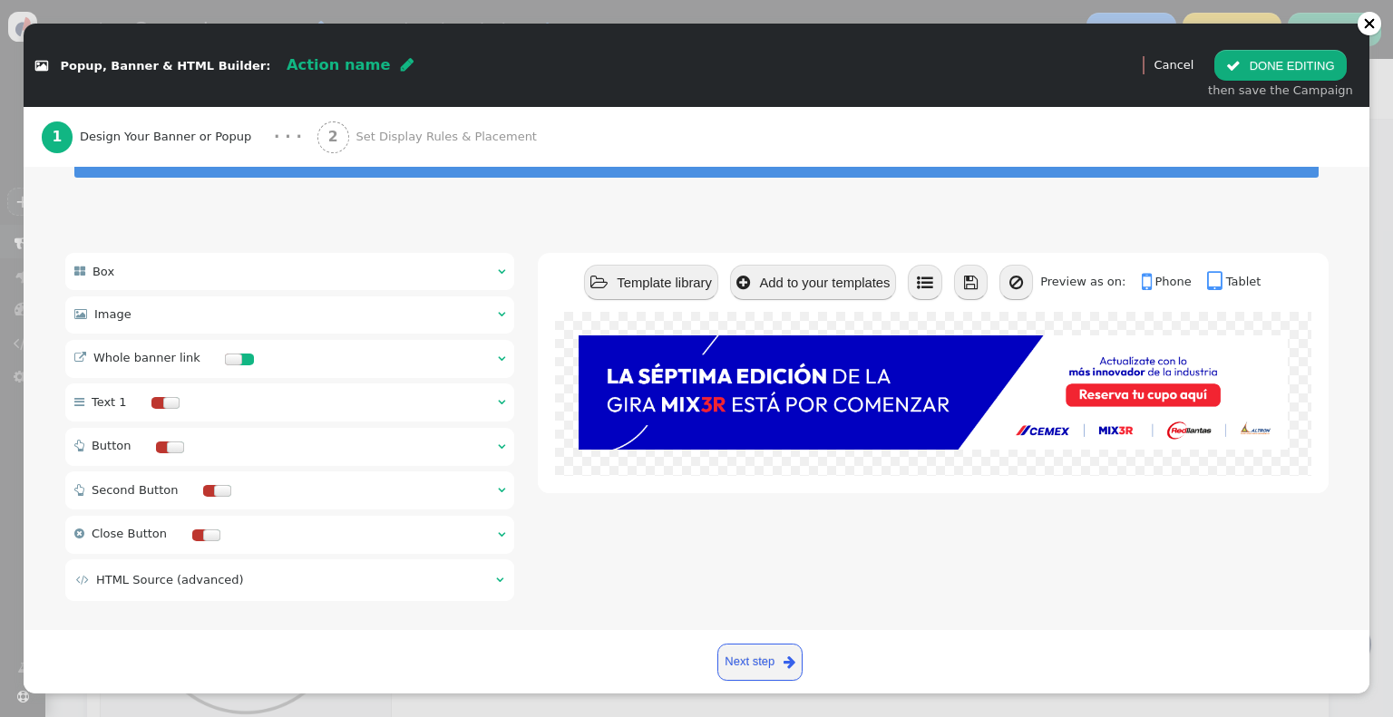
click at [498, 350] on div "" at bounding box center [501, 359] width 7 height 18
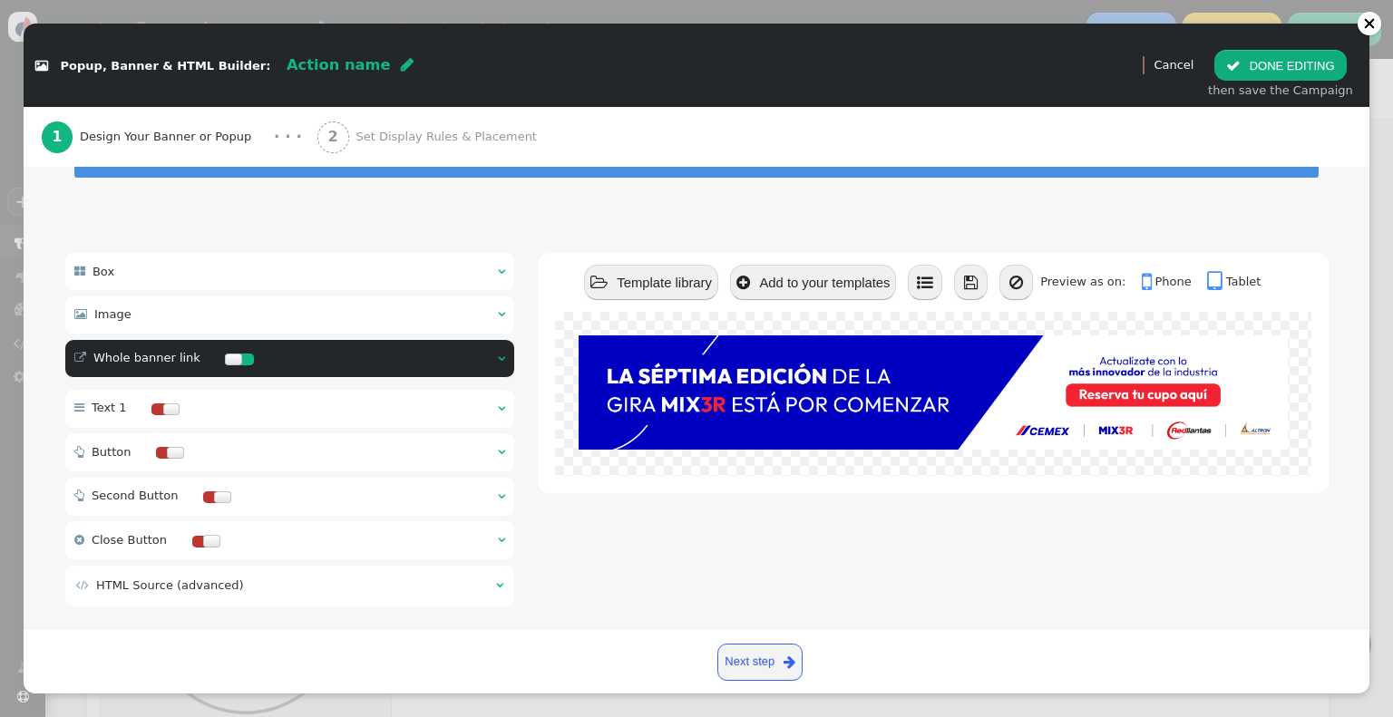
scroll to position [116, 0]
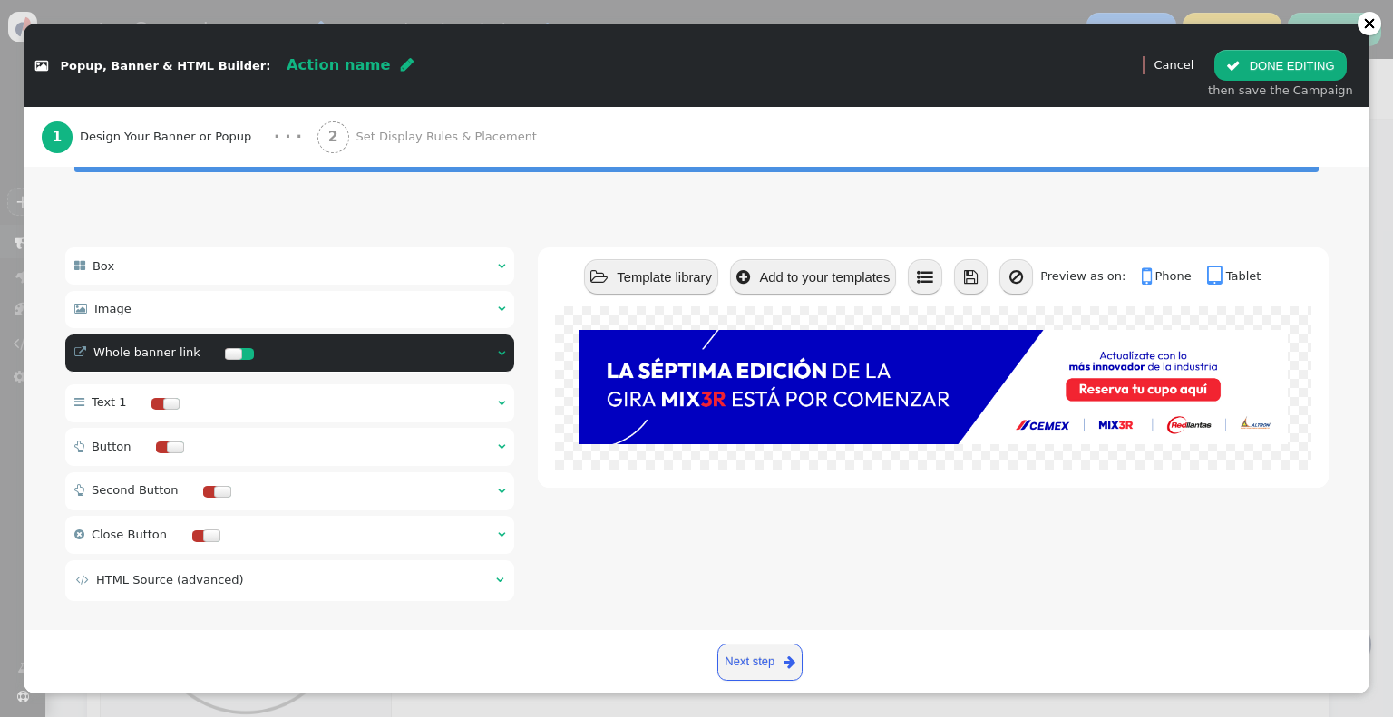
click at [239, 348] on div at bounding box center [246, 354] width 15 height 12
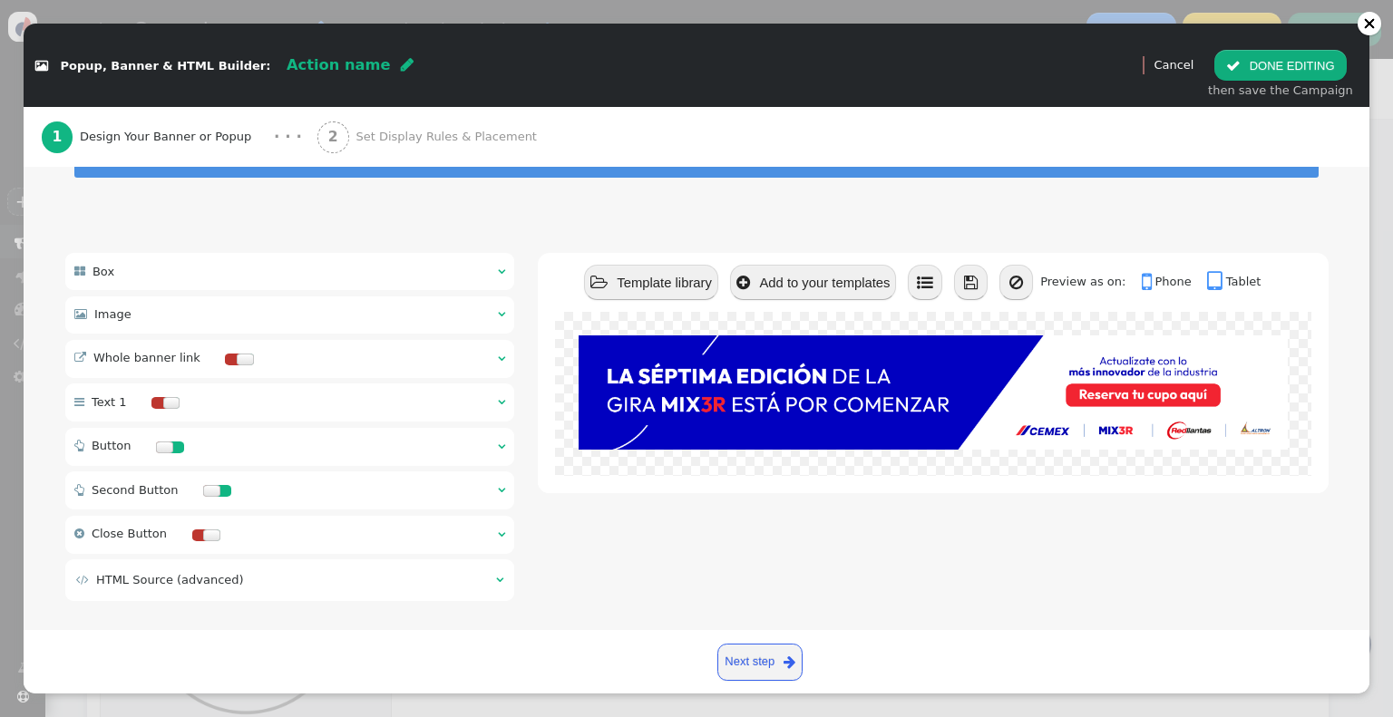
click at [237, 354] on div at bounding box center [245, 360] width 17 height 12
click at [498, 353] on span "" at bounding box center [501, 359] width 7 height 12
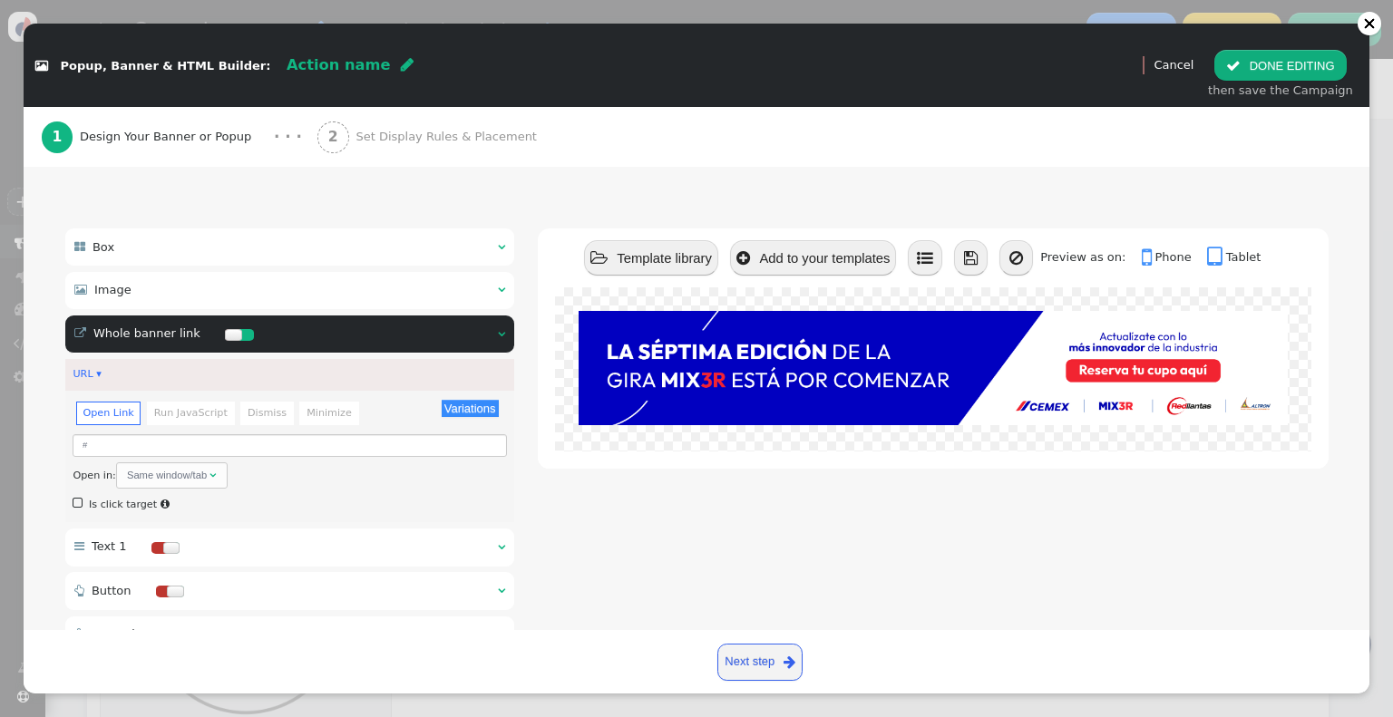
scroll to position [181, 0]
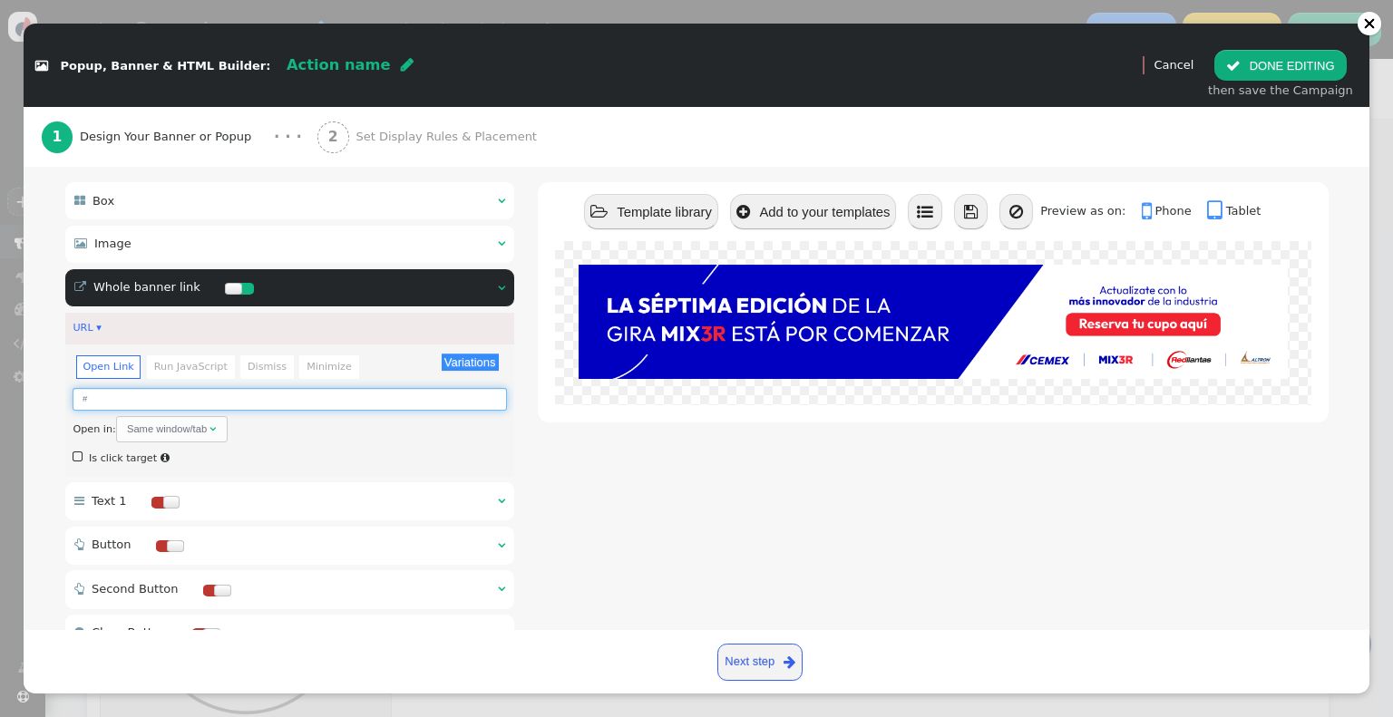
click at [225, 388] on input "#" at bounding box center [289, 399] width 433 height 23
paste input "[URL][DOMAIN_NAME]"
type input "[URL][DOMAIN_NAME]"
click at [177, 416] on span "Same window/tab " at bounding box center [172, 429] width 112 height 26
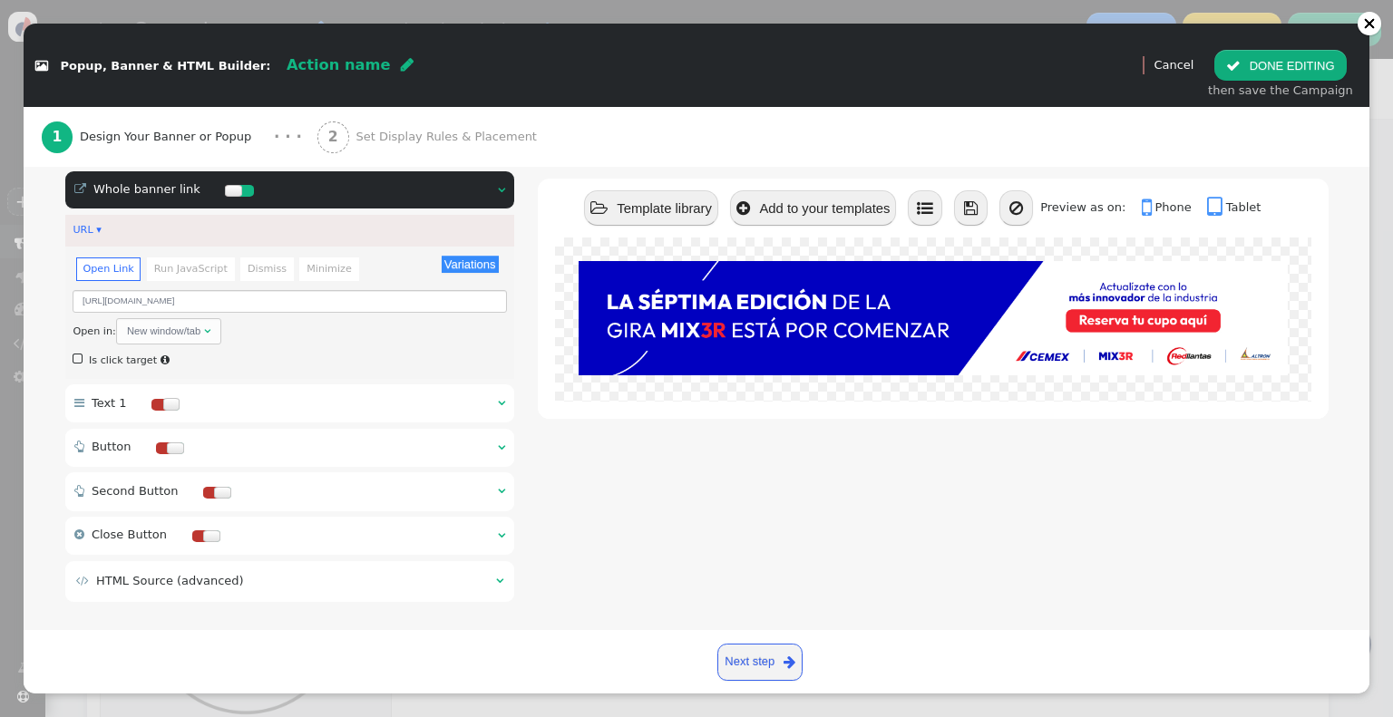
click at [779, 662] on link "Next step " at bounding box center [760, 662] width 86 height 37
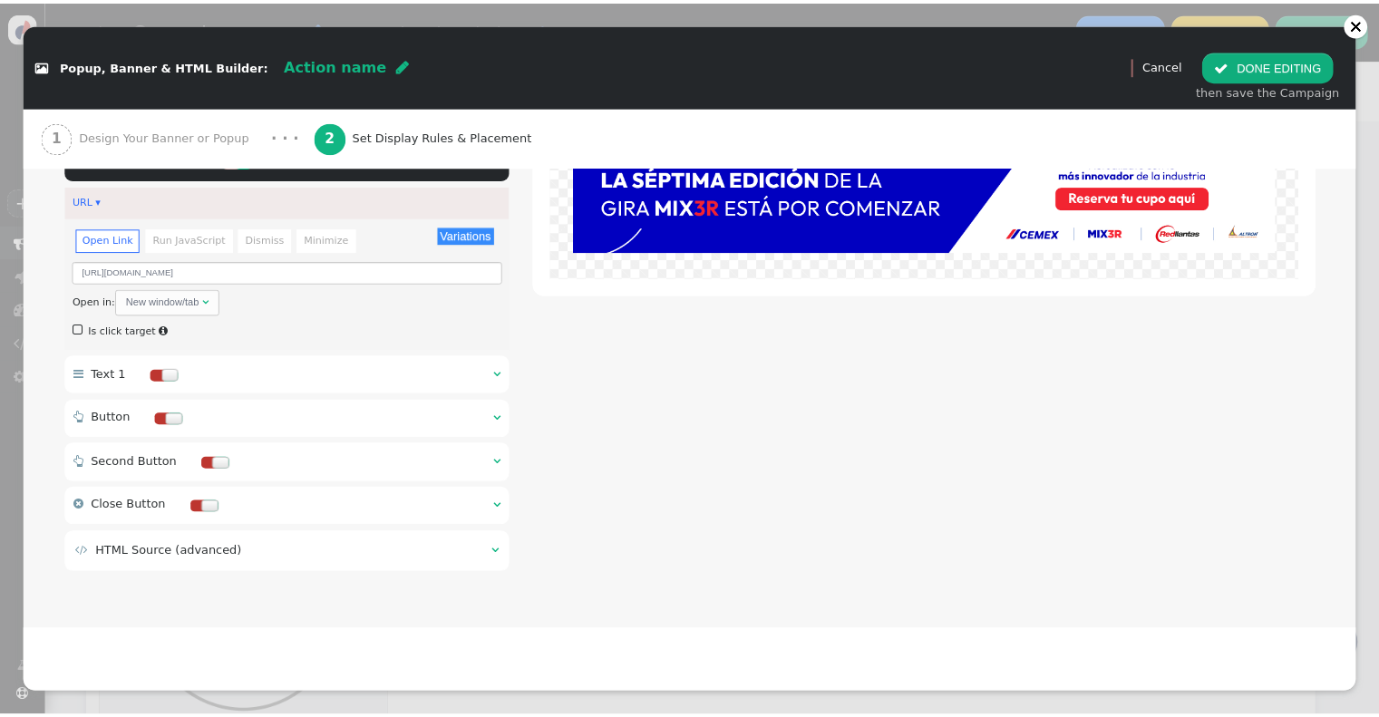
scroll to position [268, 0]
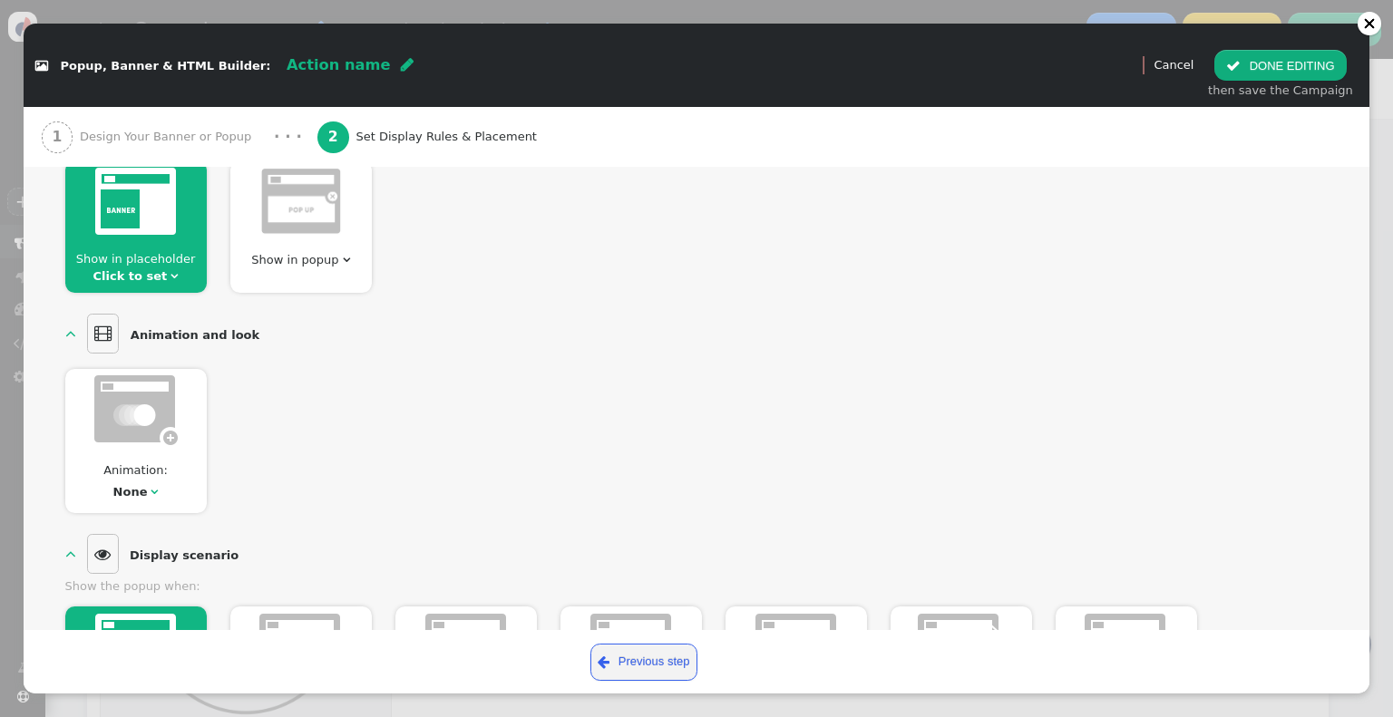
click at [152, 283] on span "Show in placeholder Click to set " at bounding box center [135, 267] width 141 height 35
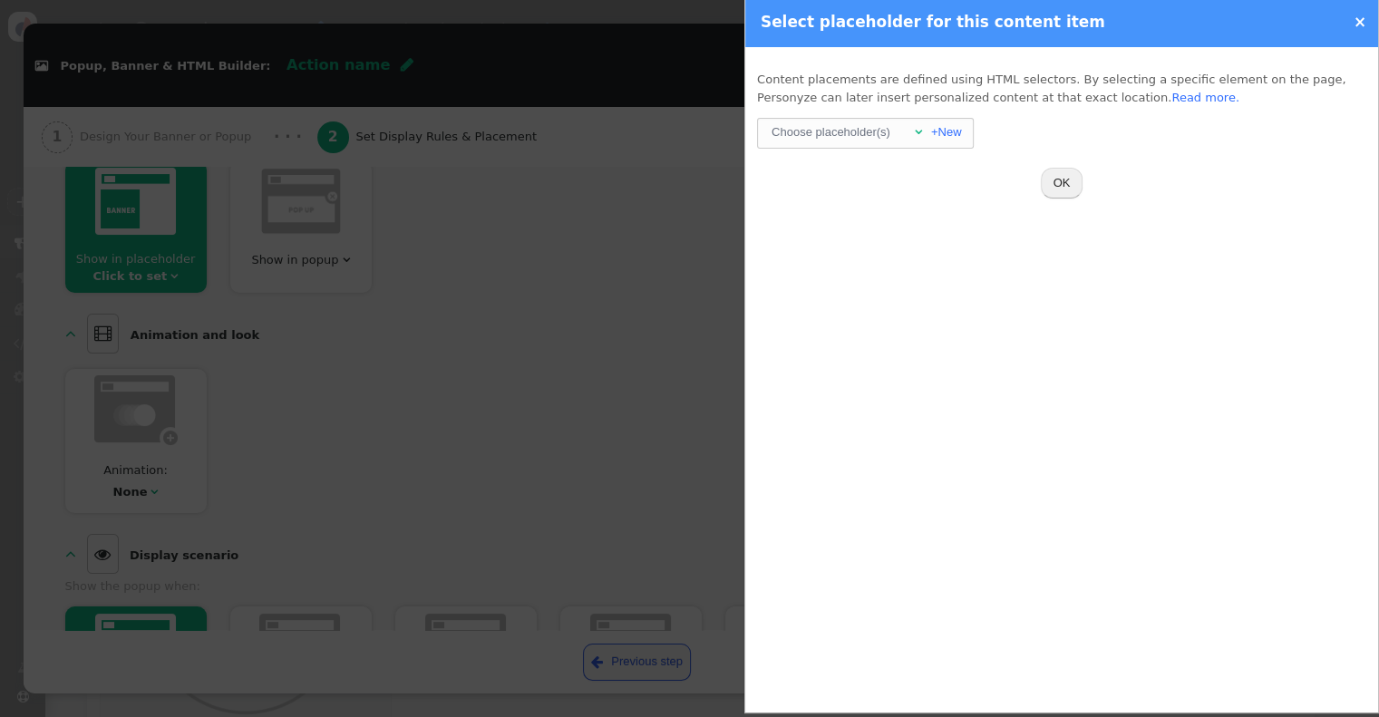
click at [881, 134] on div "Choose placeholder(s)" at bounding box center [831, 132] width 122 height 27
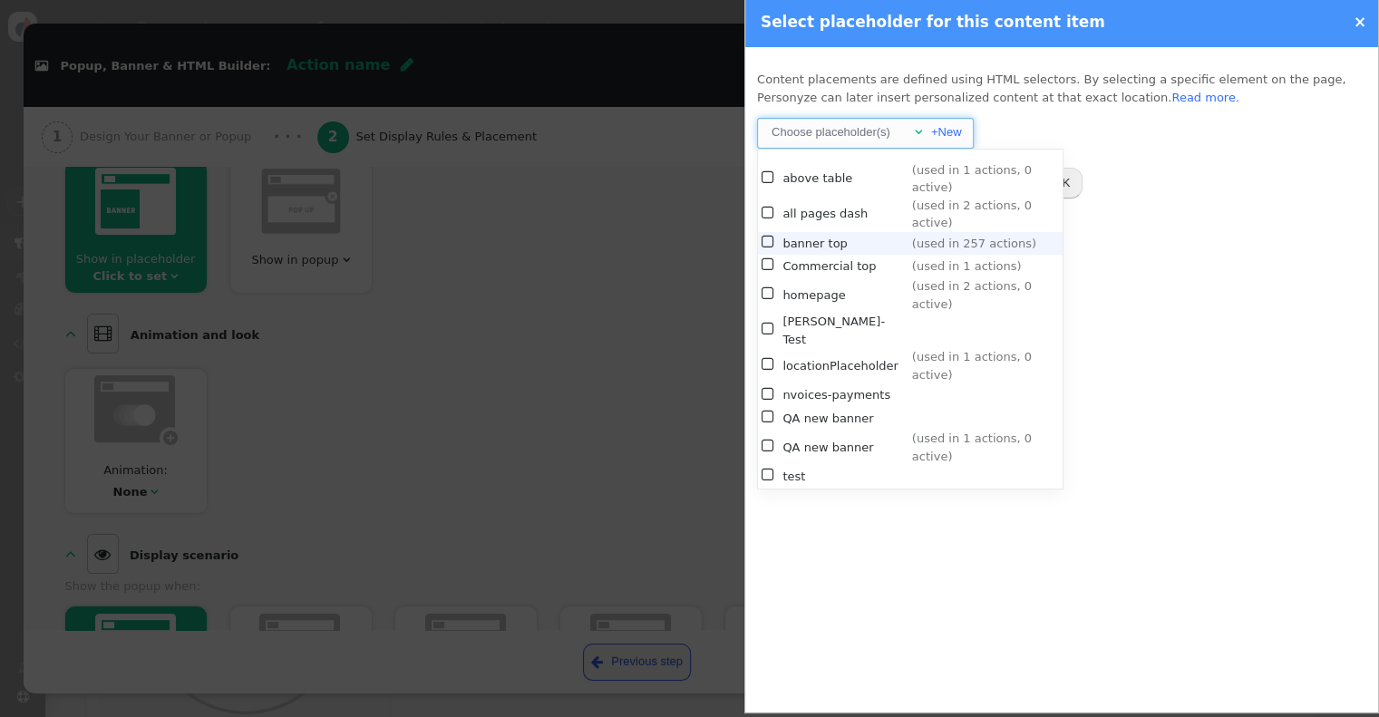
click at [834, 232] on td "banner top" at bounding box center [843, 243] width 123 height 23
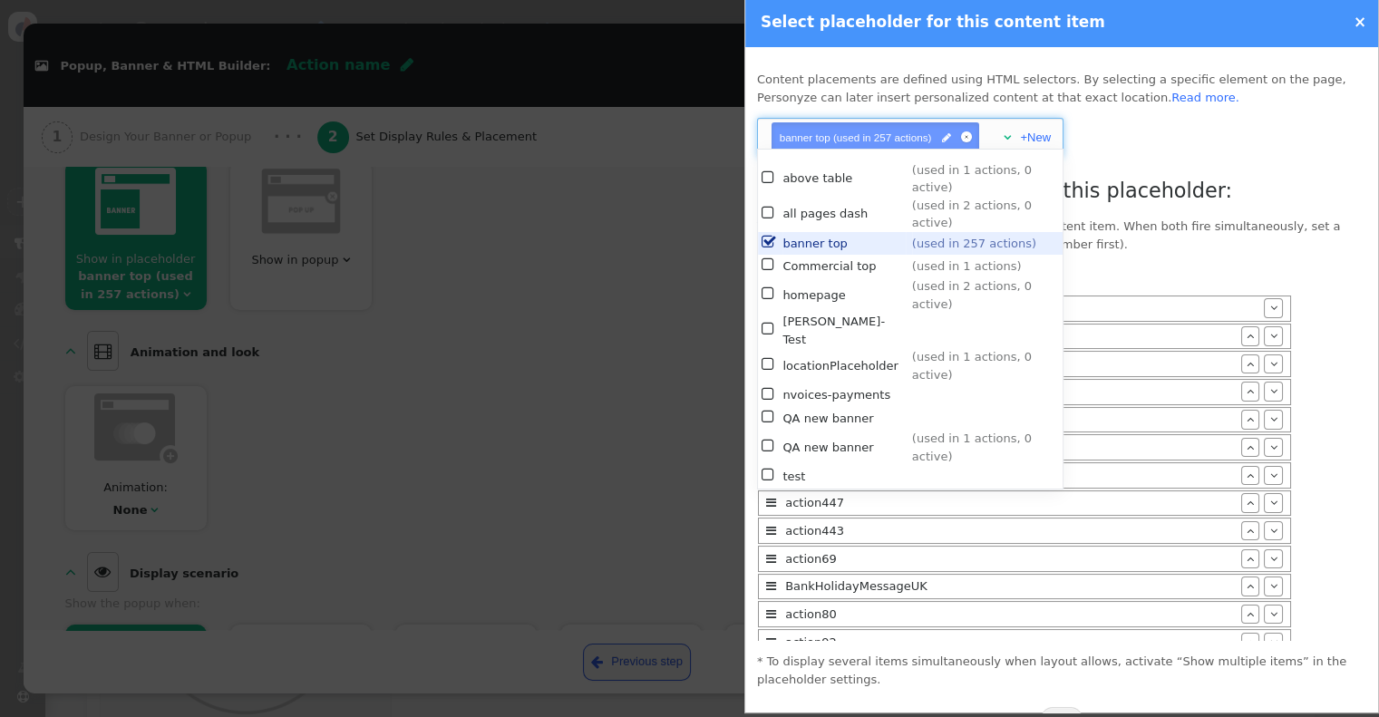
click at [1252, 231] on p "This placeholder is already assigned to another content item. When both fire si…" at bounding box center [1061, 235] width 609 height 35
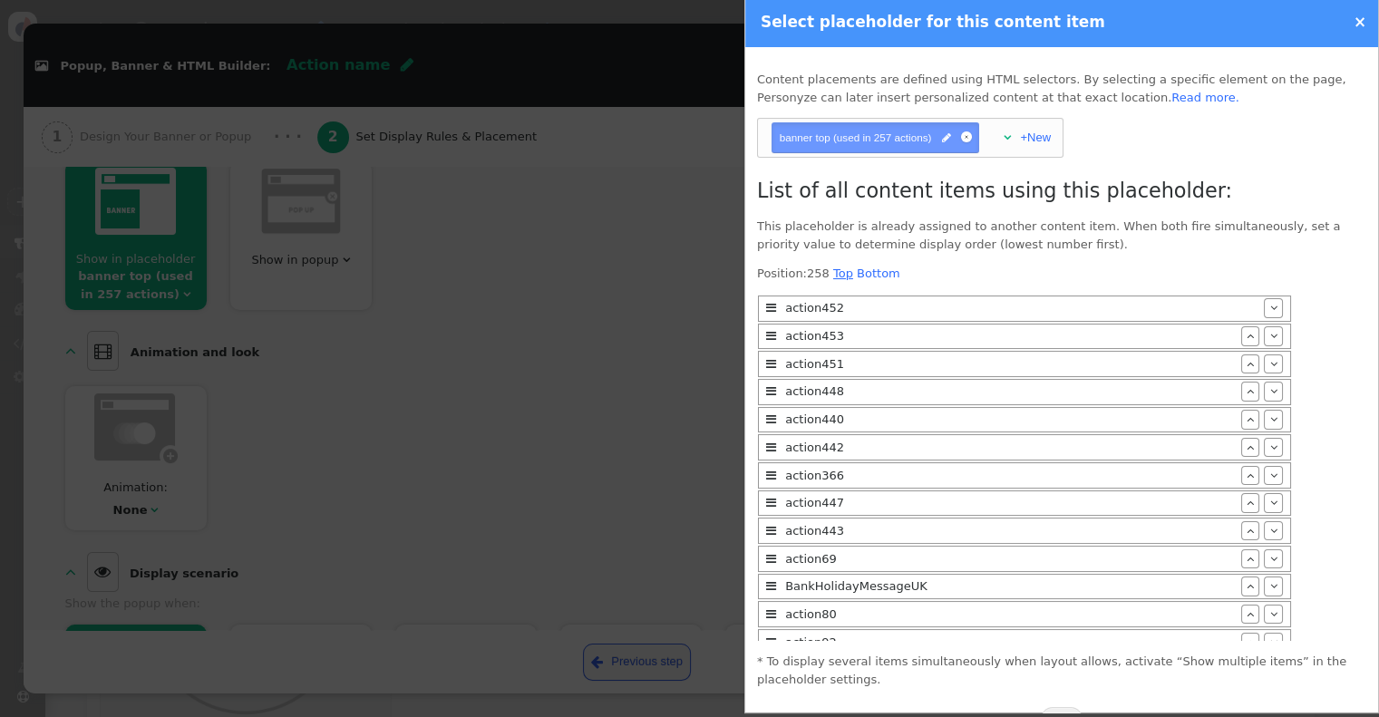
click at [842, 275] on link "Top" at bounding box center [843, 274] width 20 height 14
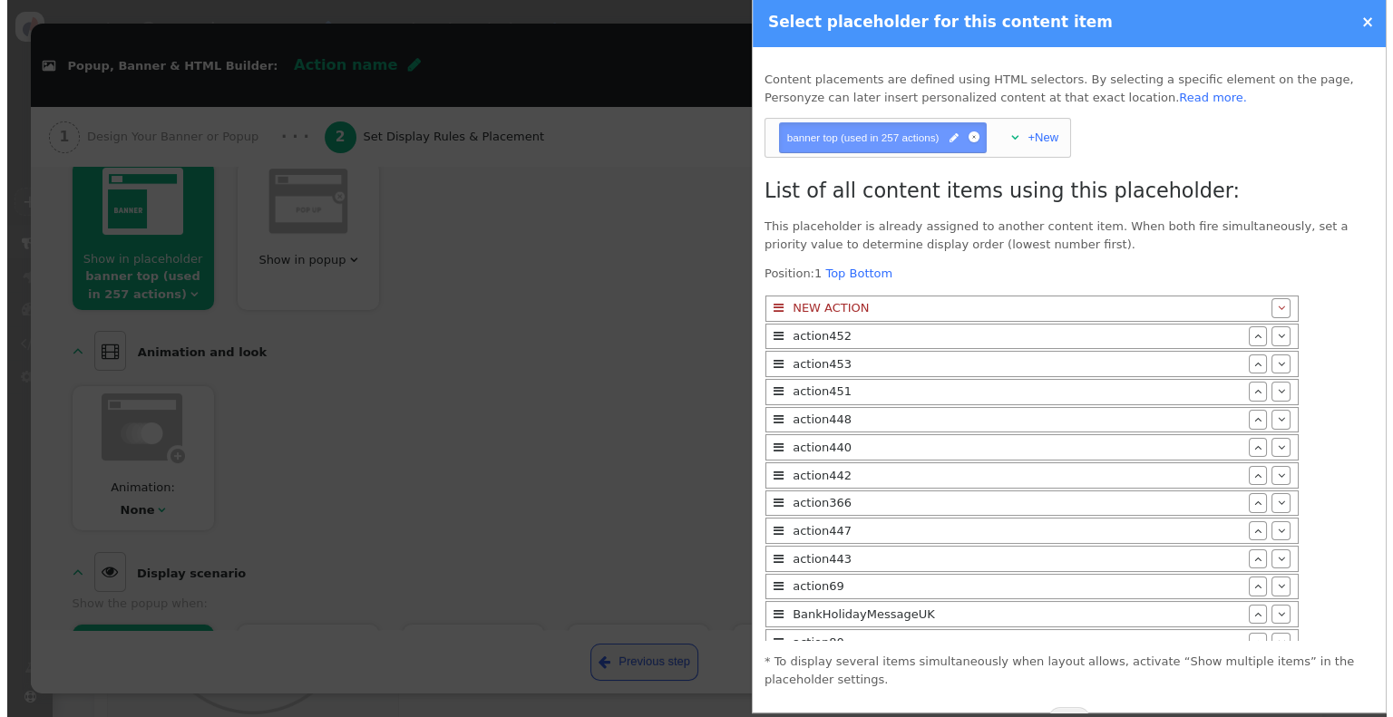
scroll to position [49, 0]
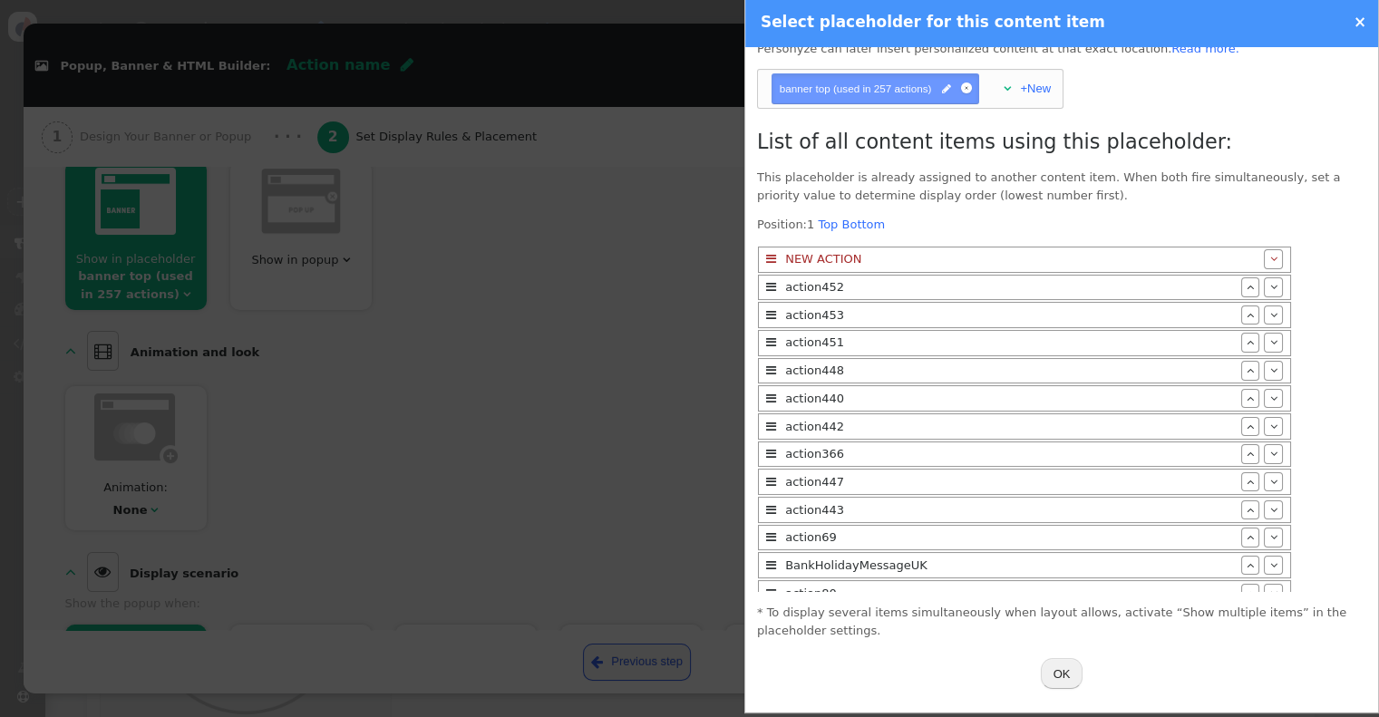
click at [1054, 674] on button "OK" at bounding box center [1062, 673] width 43 height 31
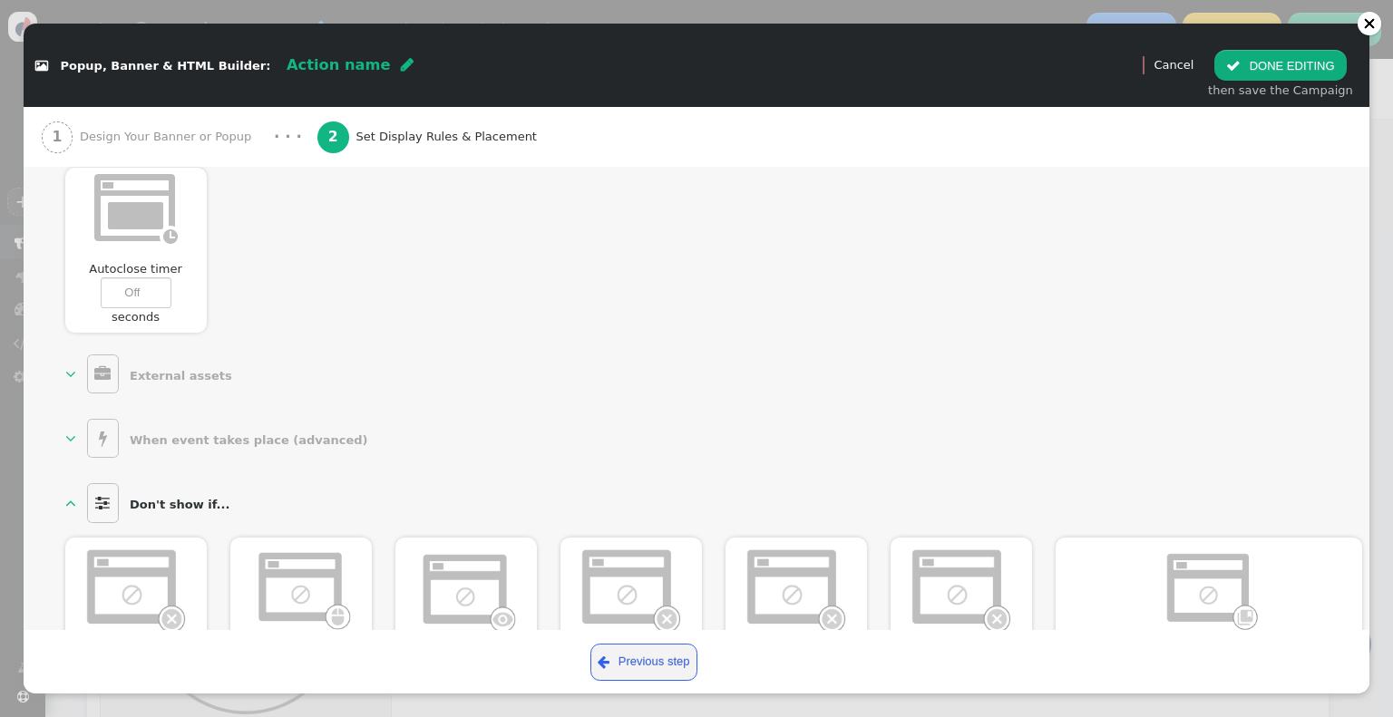
scroll to position [1115, 0]
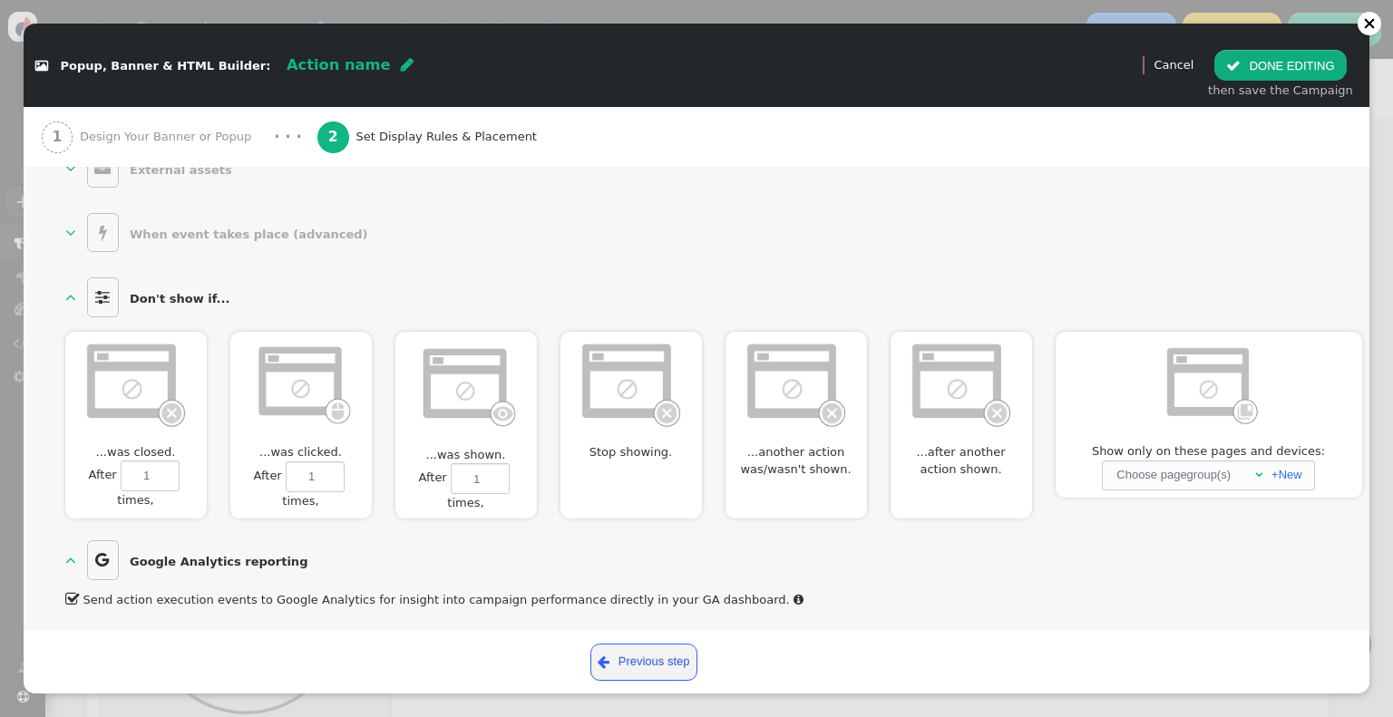
click at [323, 376] on img at bounding box center [300, 383] width 104 height 89
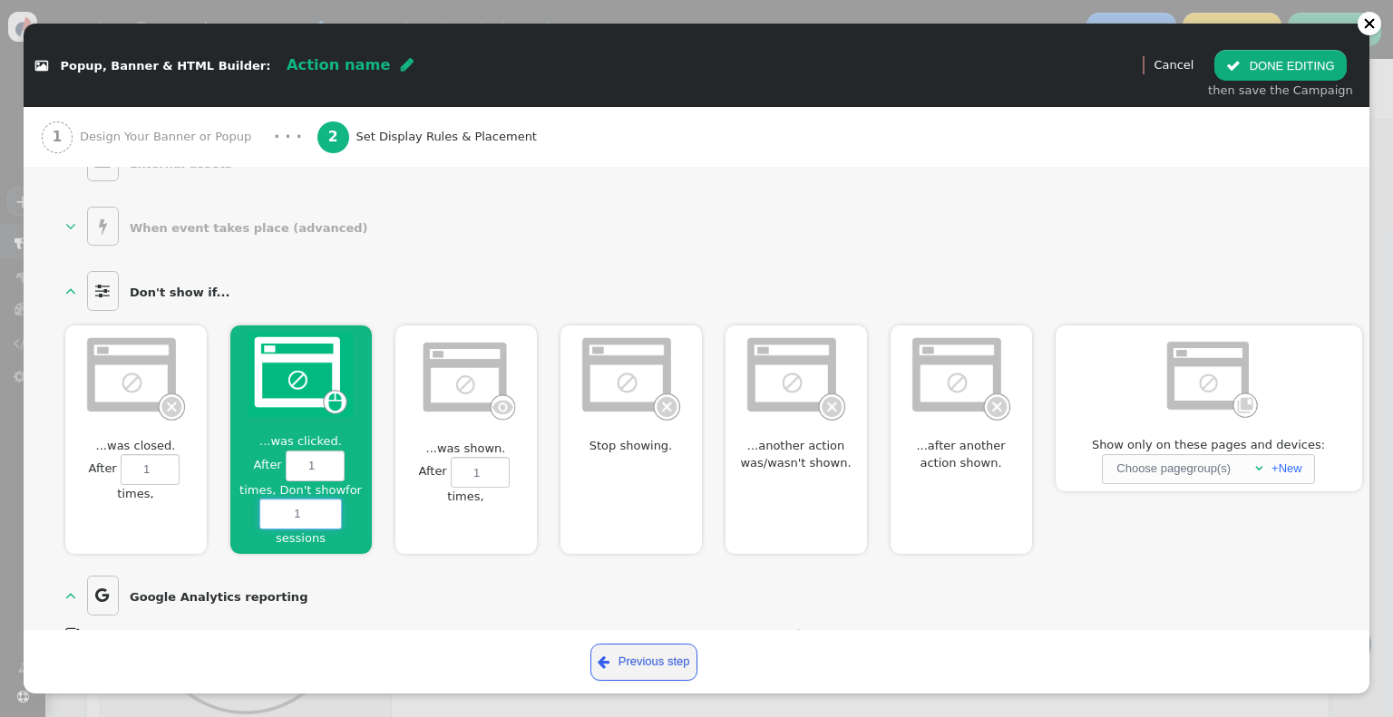
click at [314, 507] on input "1" at bounding box center [300, 514] width 83 height 31
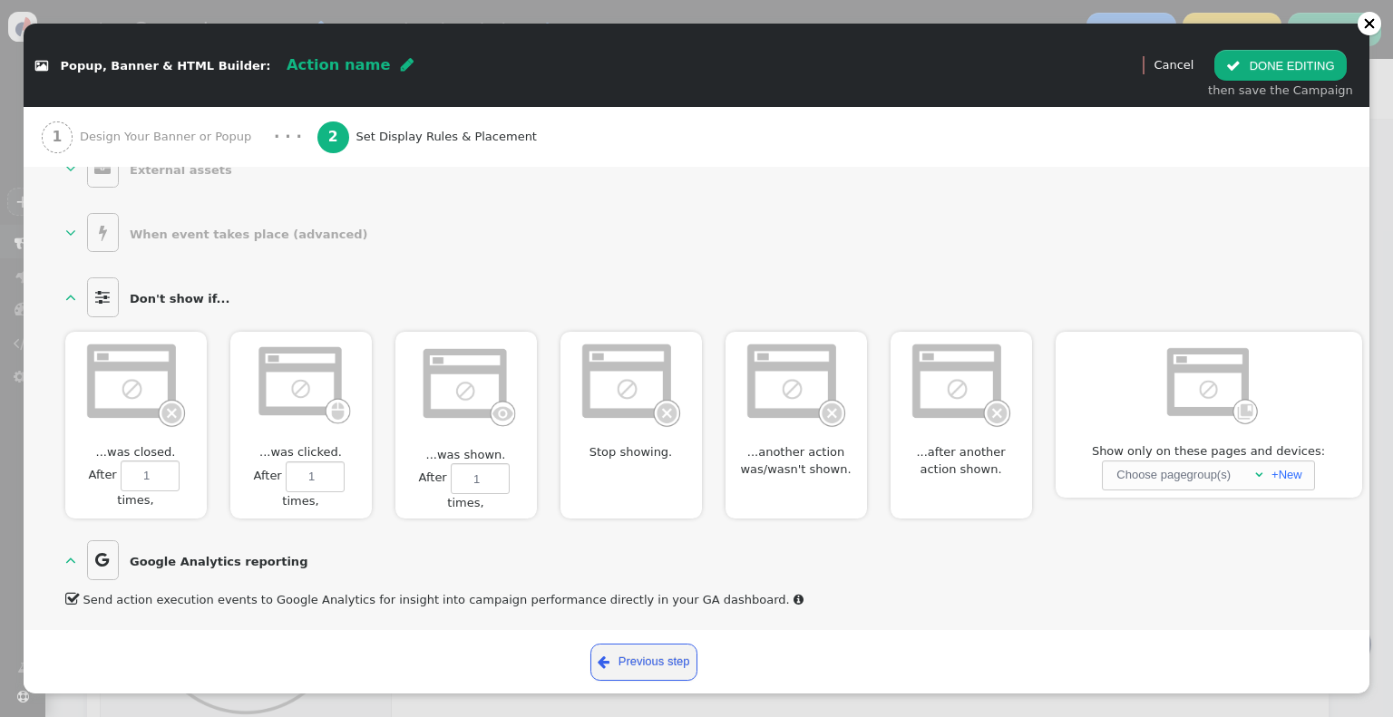
click at [312, 491] on label " After 1 times, Don't show for 0 sessions" at bounding box center [300, 485] width 141 height 48
click at [312, 491] on input "1" at bounding box center [315, 476] width 59 height 31
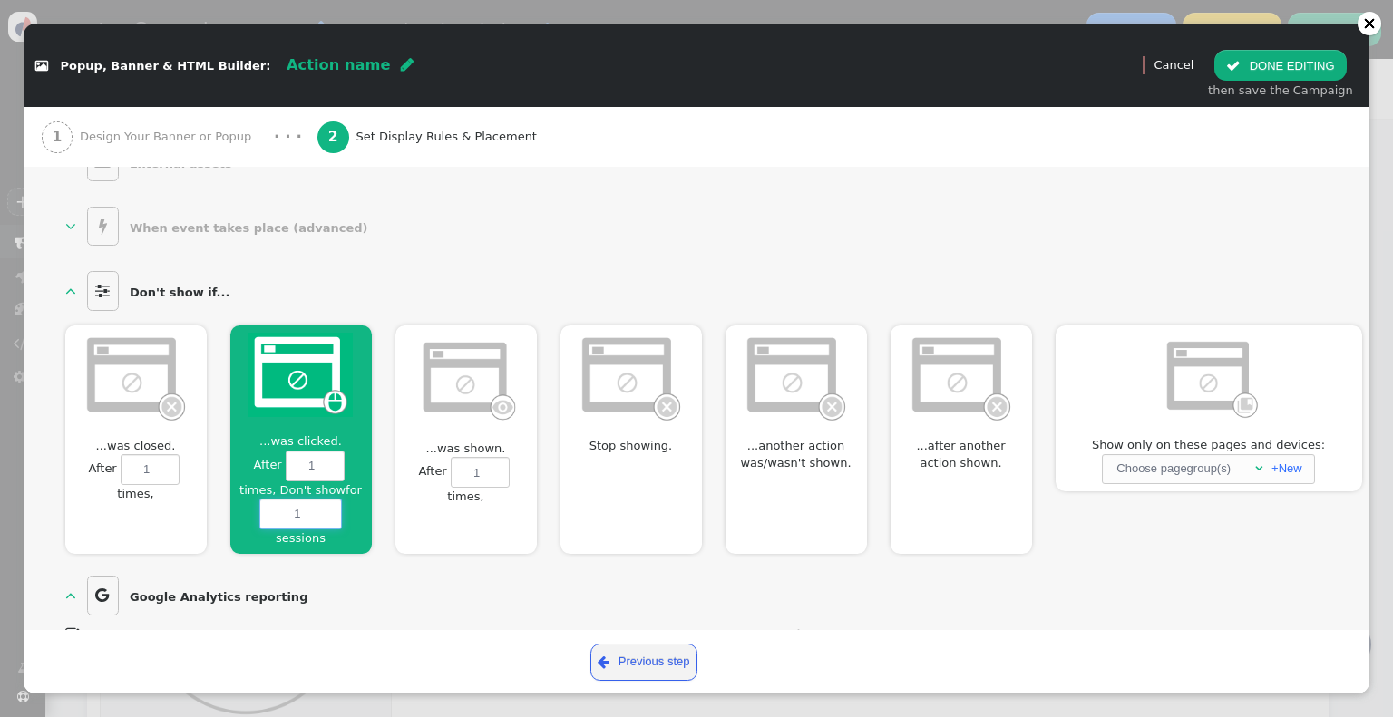
click at [312, 514] on input "1" at bounding box center [300, 514] width 83 height 31
type input "999"
click at [530, 488] on label " After 1 times, Don't show for 0 sessions" at bounding box center [465, 481] width 141 height 48
click at [510, 488] on input "1" at bounding box center [480, 472] width 59 height 31
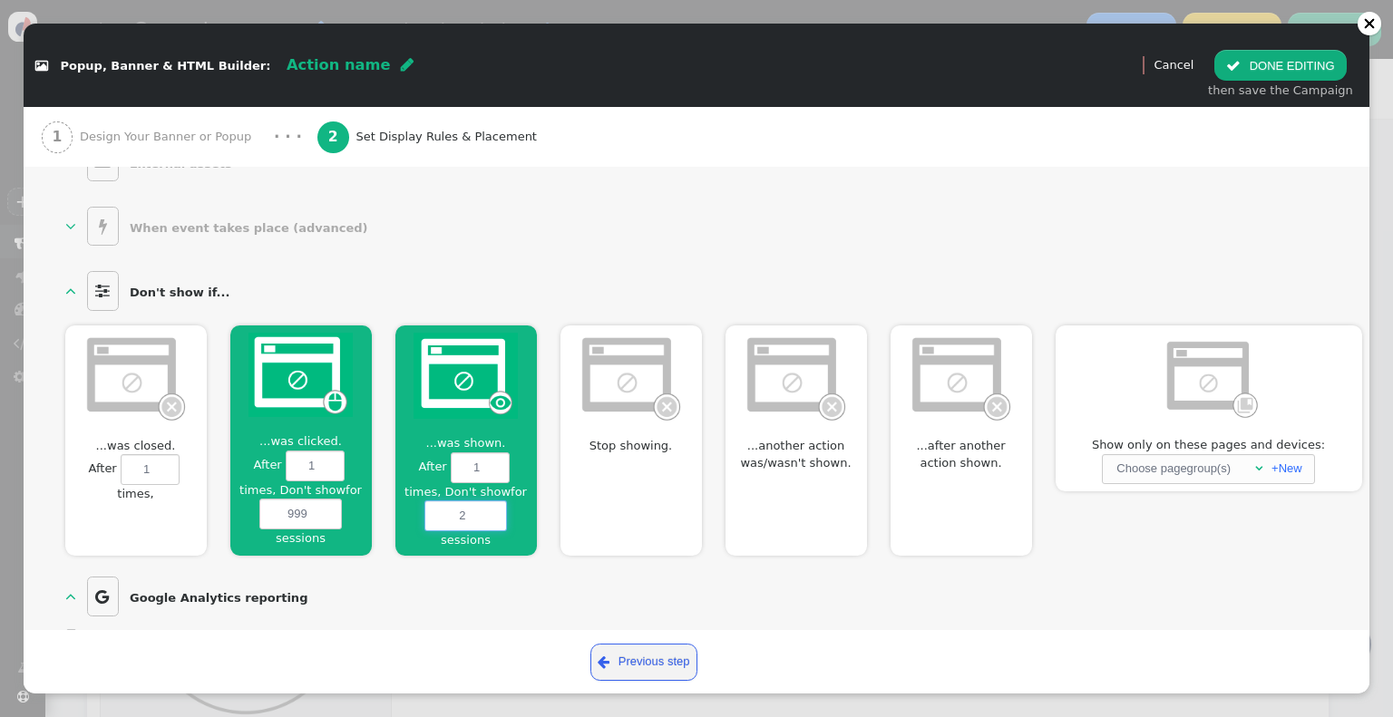
click at [496, 500] on input "2" at bounding box center [465, 515] width 83 height 31
click at [496, 500] on input "3" at bounding box center [465, 515] width 83 height 31
click at [496, 500] on input "4" at bounding box center [465, 515] width 83 height 31
click at [496, 500] on input "5" at bounding box center [465, 515] width 83 height 31
click at [496, 500] on input "6" at bounding box center [465, 515] width 83 height 31
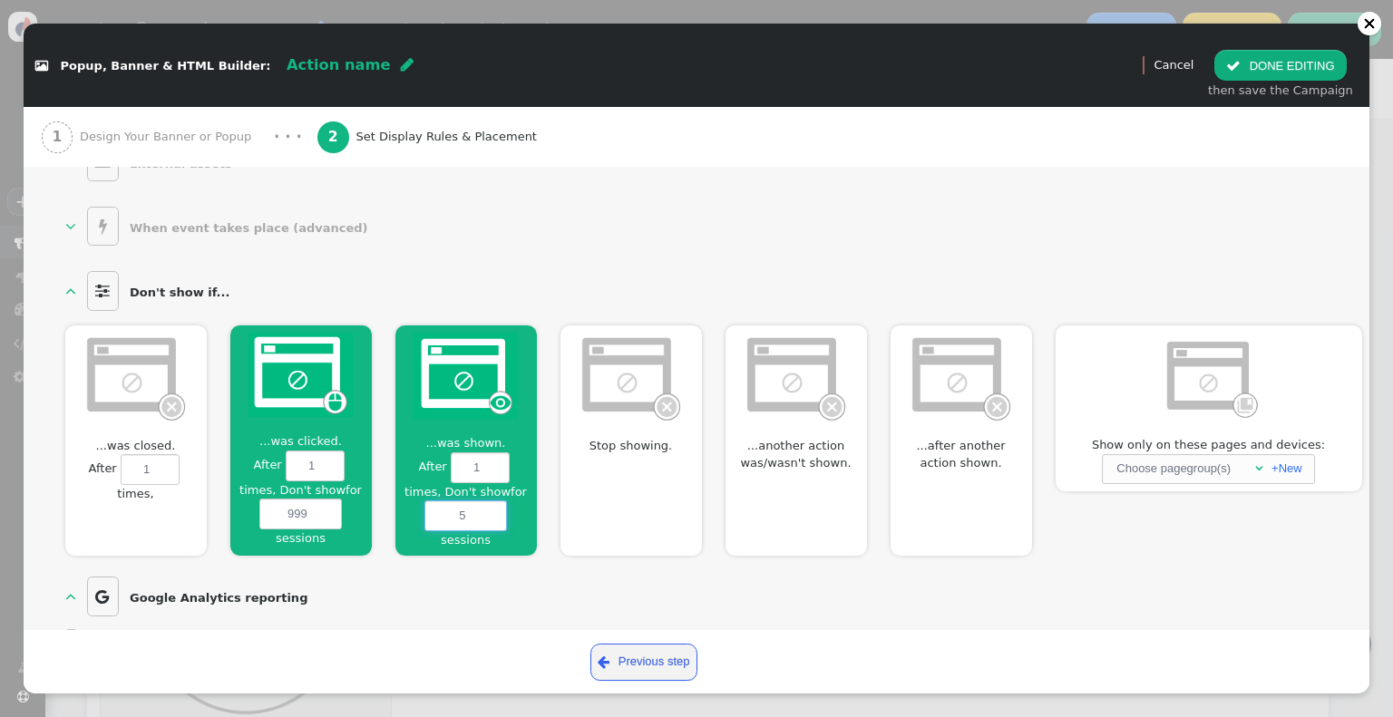
type input "5"
click at [490, 511] on input "5" at bounding box center [465, 515] width 83 height 31
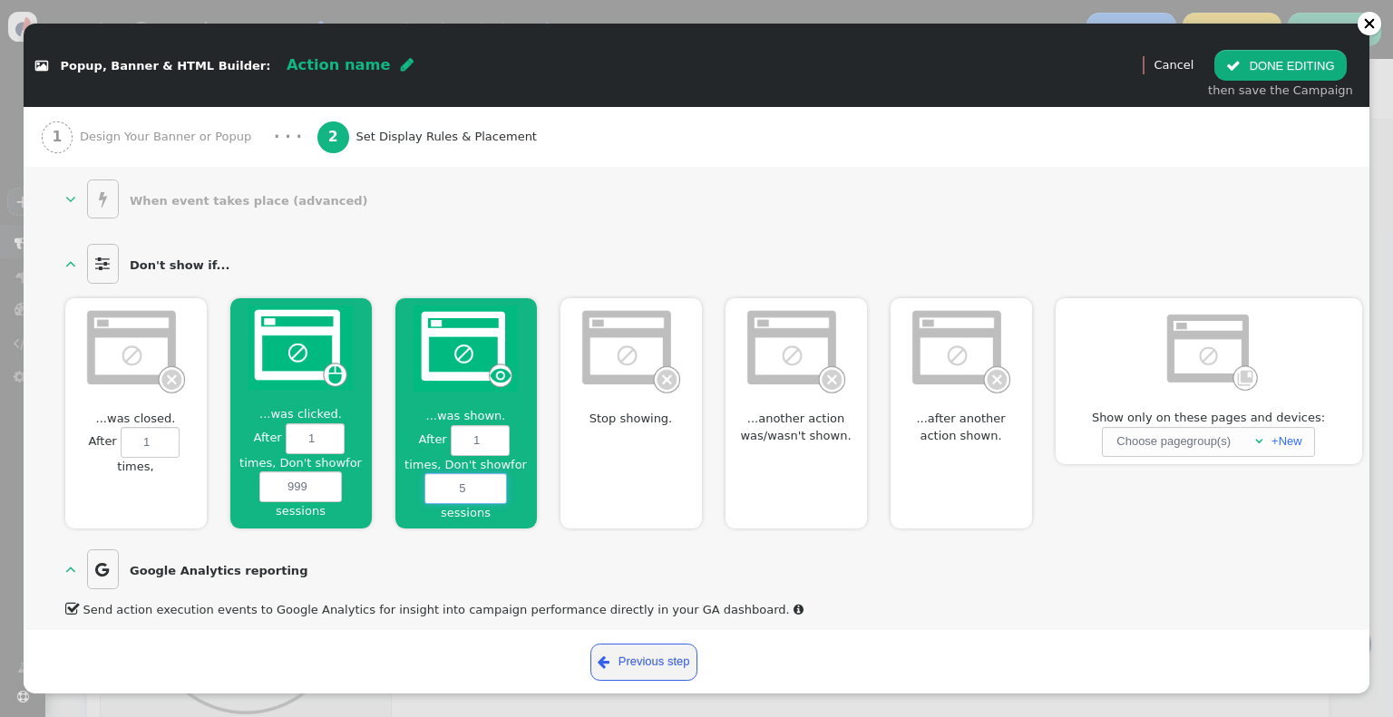
scroll to position [1158, 0]
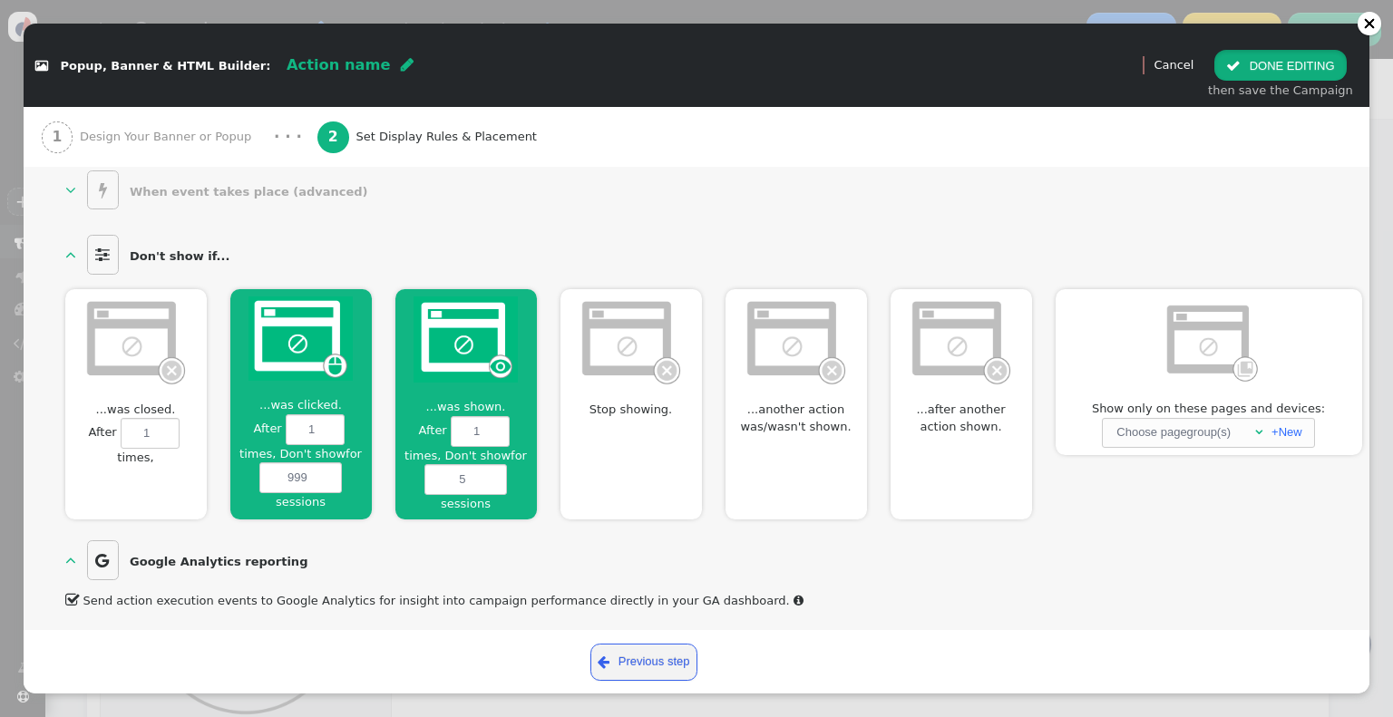
click at [1273, 63] on button " DONE EDITING" at bounding box center [1279, 65] width 131 height 31
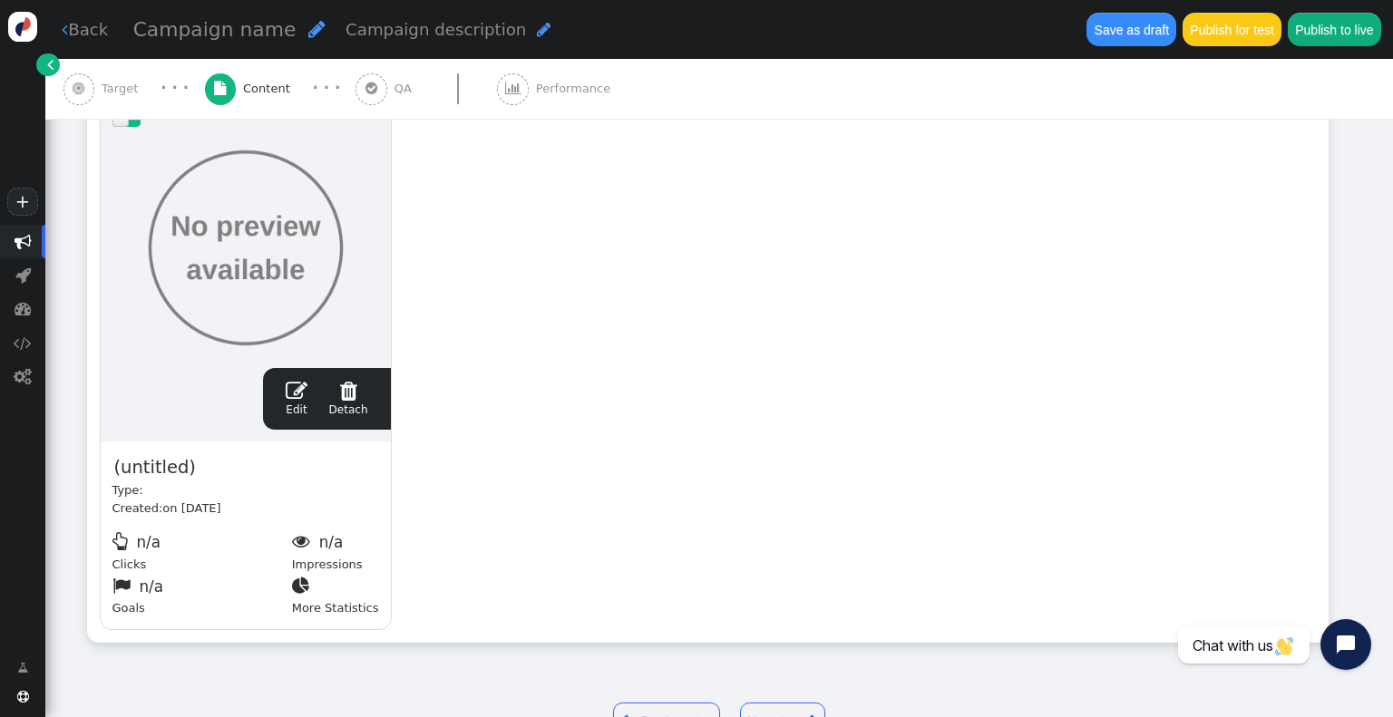
scroll to position [426, 0]
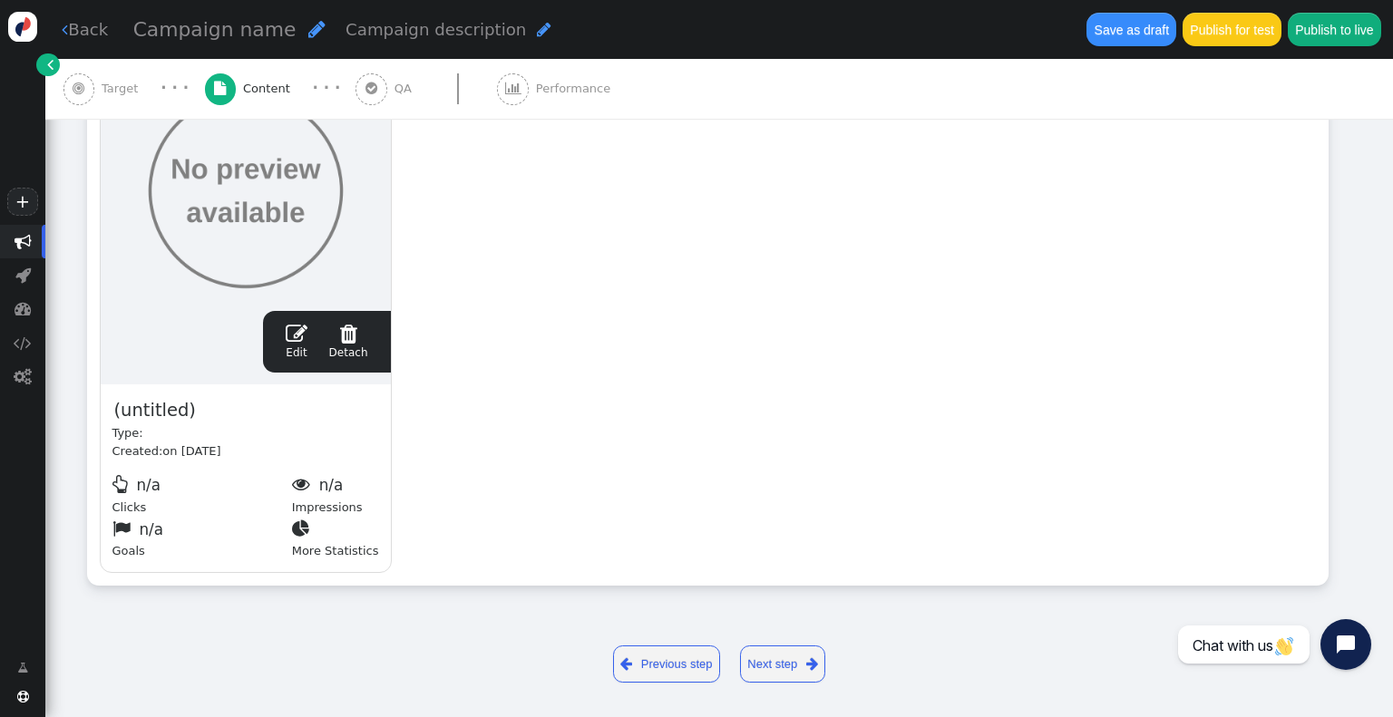
click at [228, 42] on div "Campaign name " at bounding box center [229, 30] width 193 height 31
type input "sca_co_gira mix3r"
click at [1001, 429] on div "drag this  Edit  Detach  Preview (untitled) Type: Created: on [DATE]  n/a C…" at bounding box center [707, 309] width 1239 height 551
click at [781, 656] on link "Next step " at bounding box center [783, 664] width 86 height 37
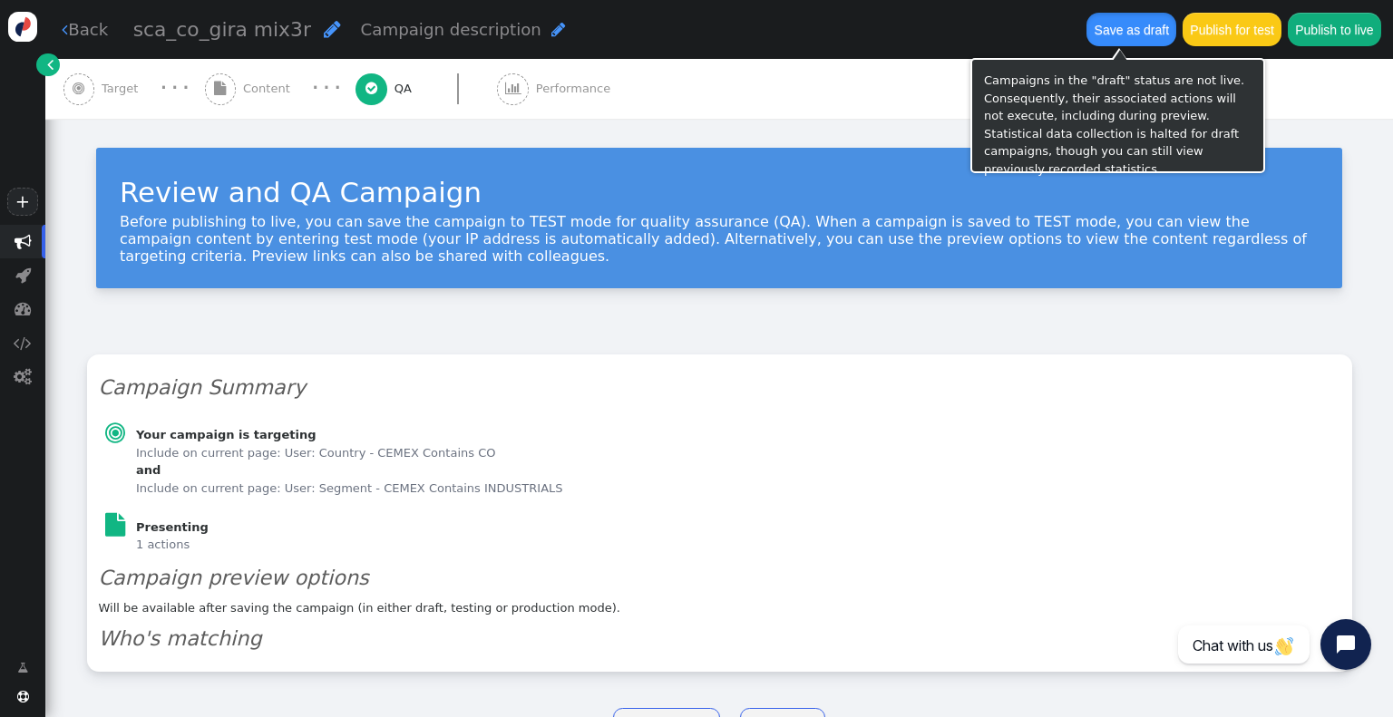
click at [1113, 35] on button "Save as draft" at bounding box center [1131, 29] width 90 height 33
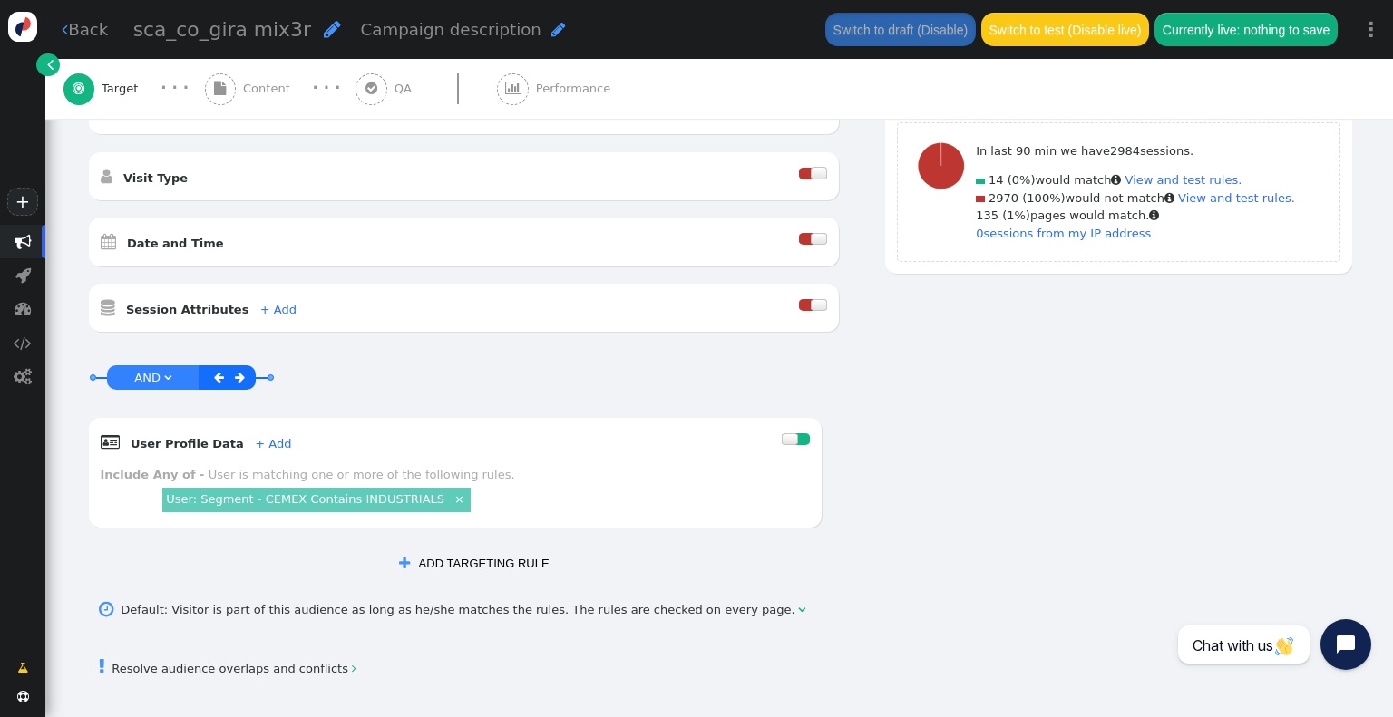
scroll to position [649, 0]
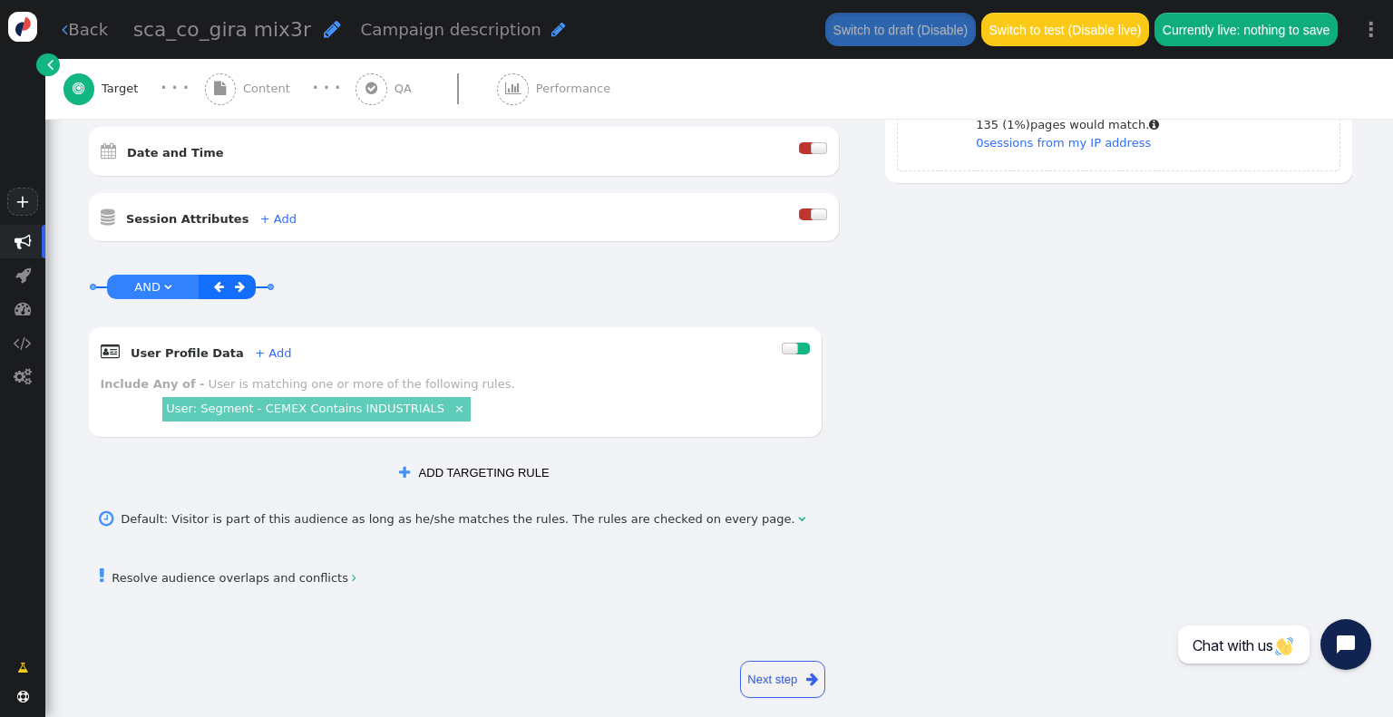
click at [257, 92] on span "Content" at bounding box center [270, 89] width 54 height 18
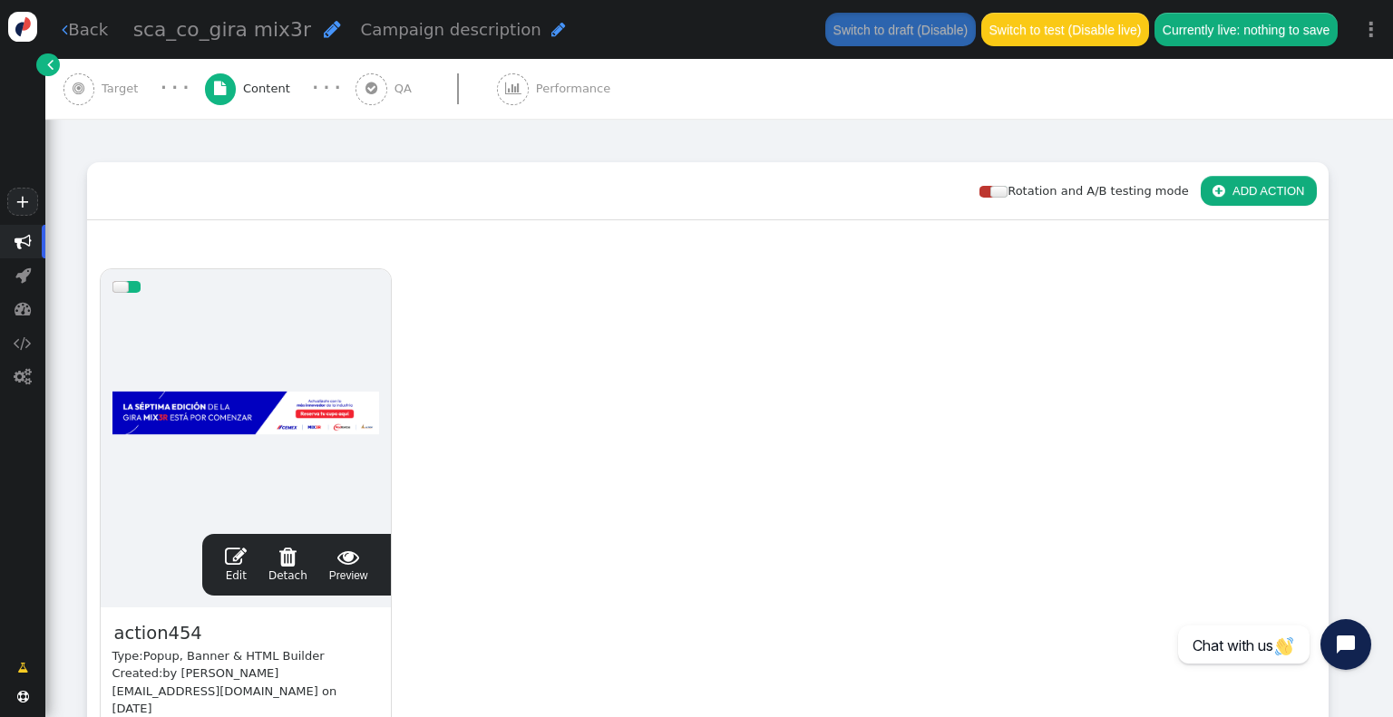
scroll to position [420, 0]
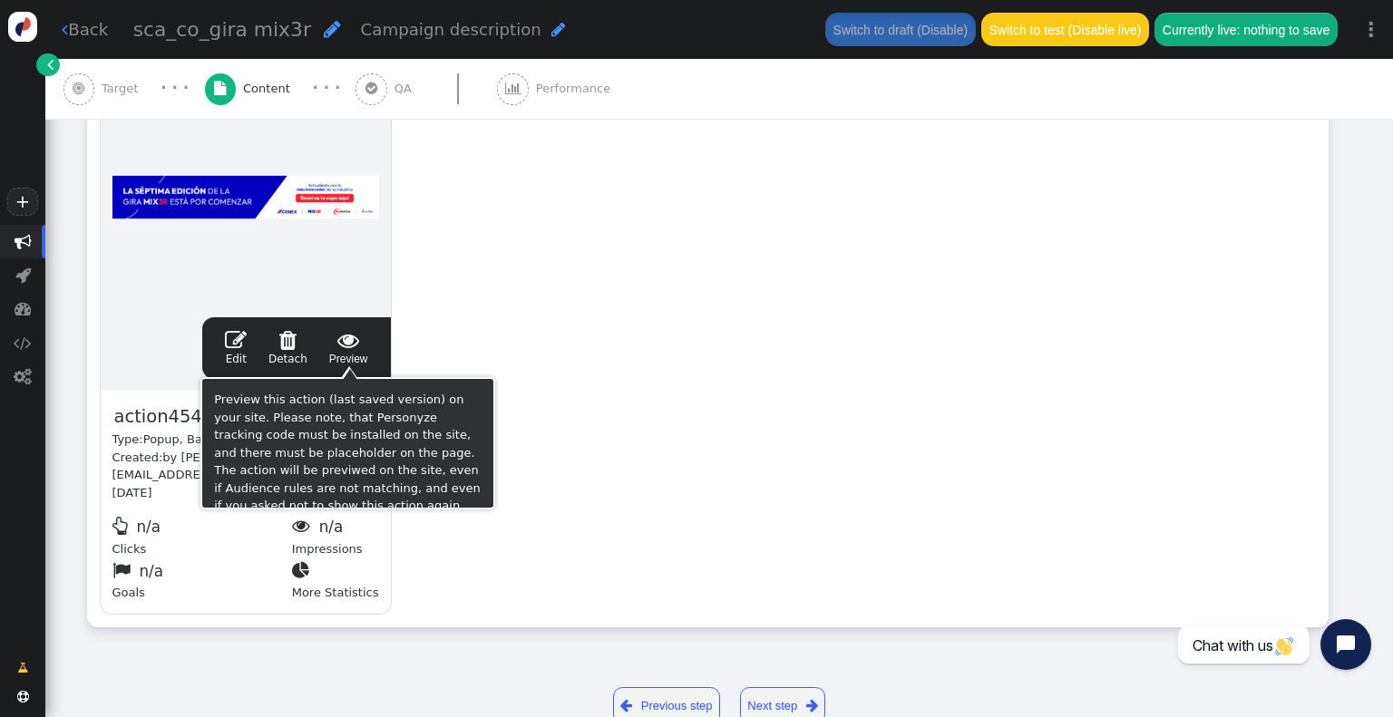
click at [363, 345] on span "" at bounding box center [348, 340] width 39 height 22
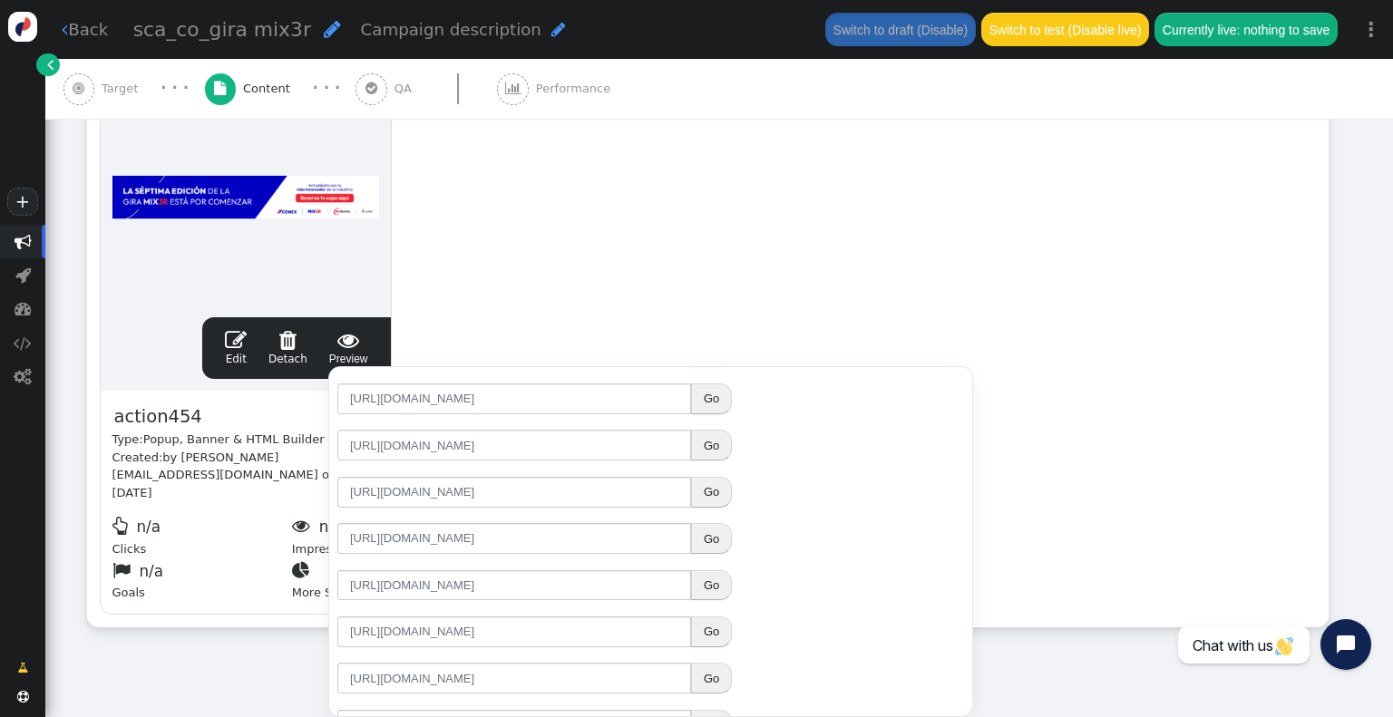
scroll to position [272, 0]
click at [709, 678] on button "Go" at bounding box center [711, 680] width 41 height 31
